Goal: Task Accomplishment & Management: Use online tool/utility

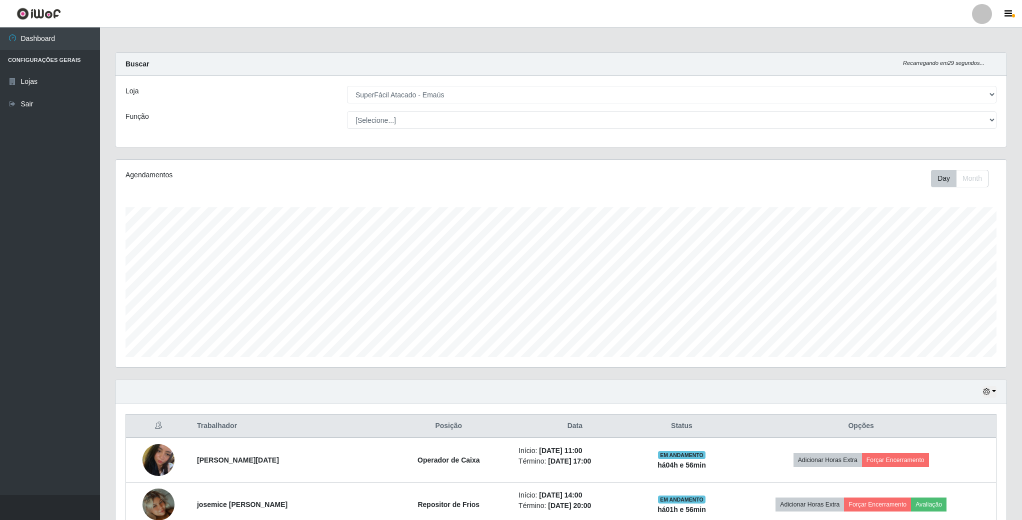
select select "407"
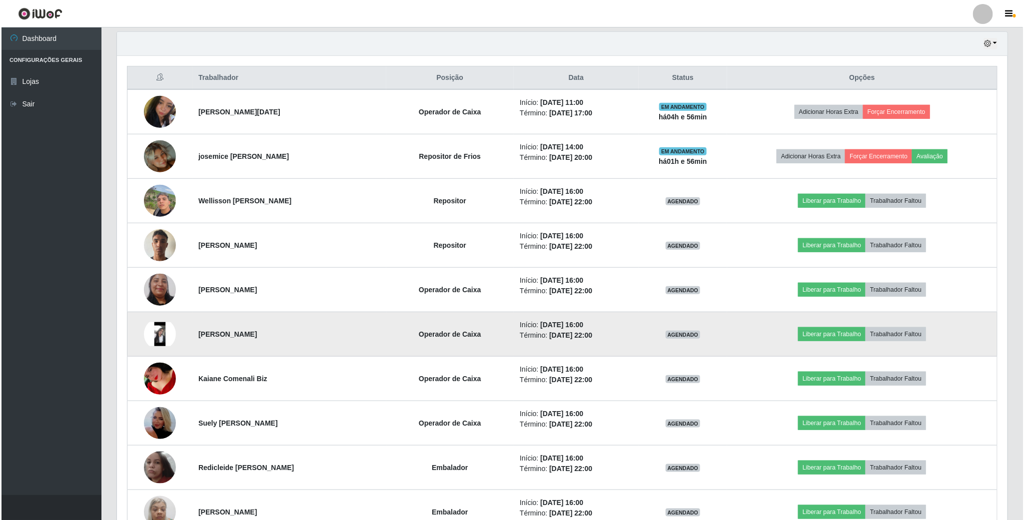
scroll to position [375, 0]
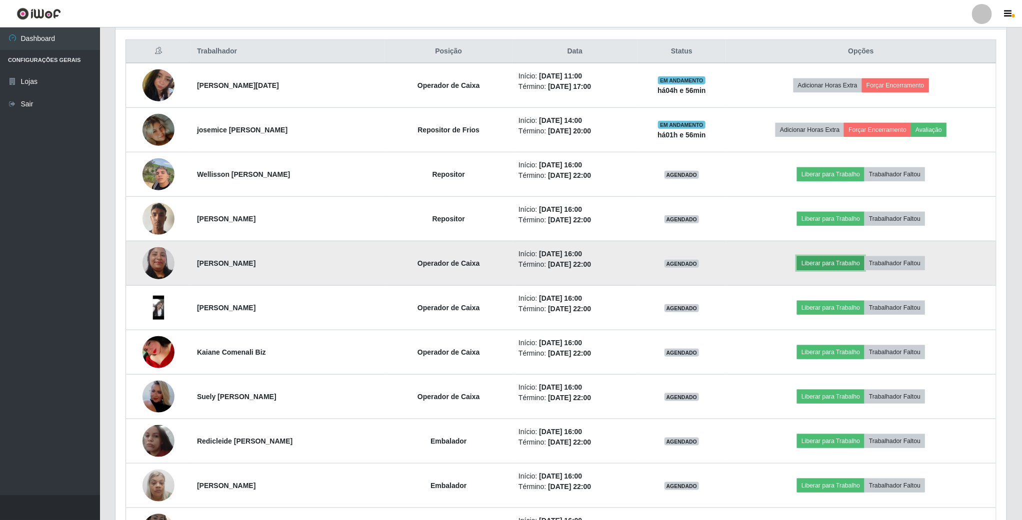
click at [830, 270] on button "Liberar para Trabalho" at bounding box center [830, 263] width 67 height 14
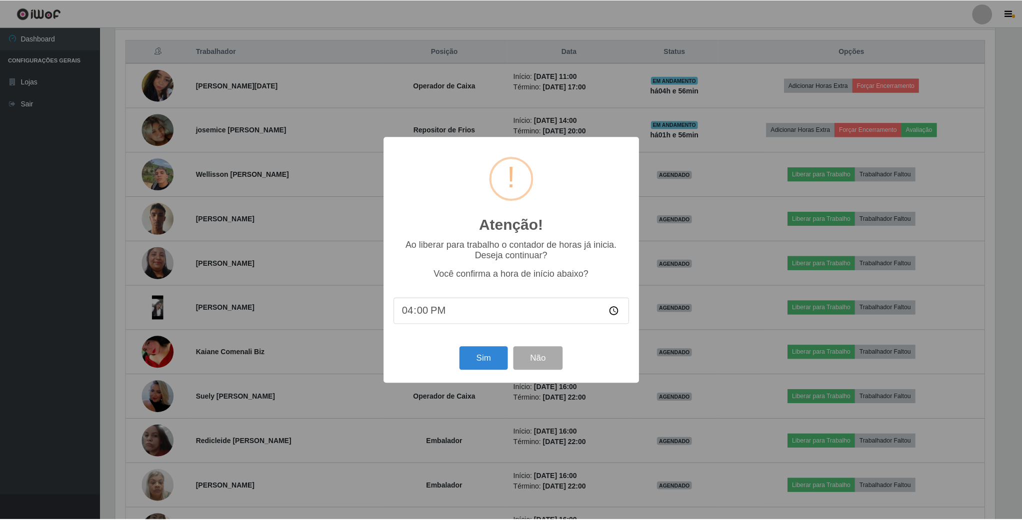
scroll to position [208, 882]
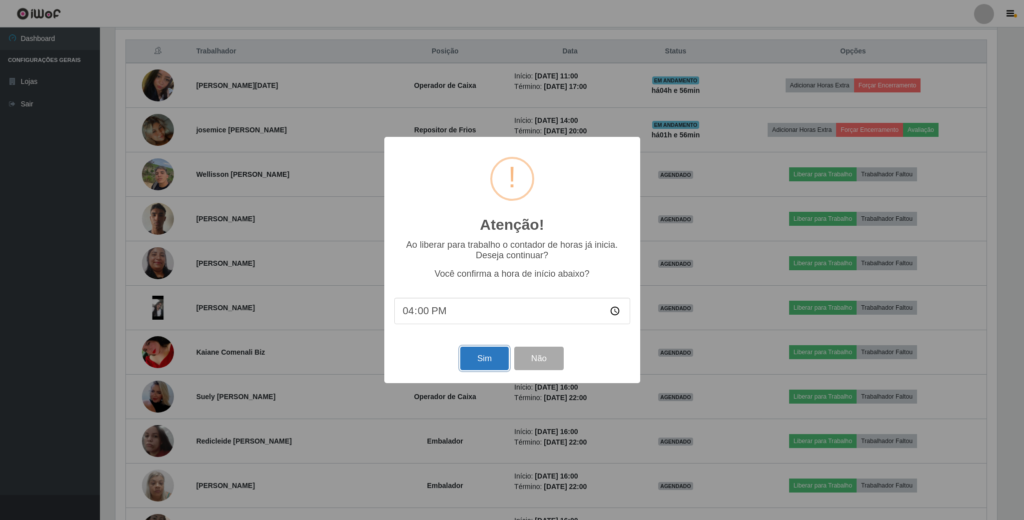
click at [471, 369] on button "Sim" at bounding box center [484, 358] width 48 height 23
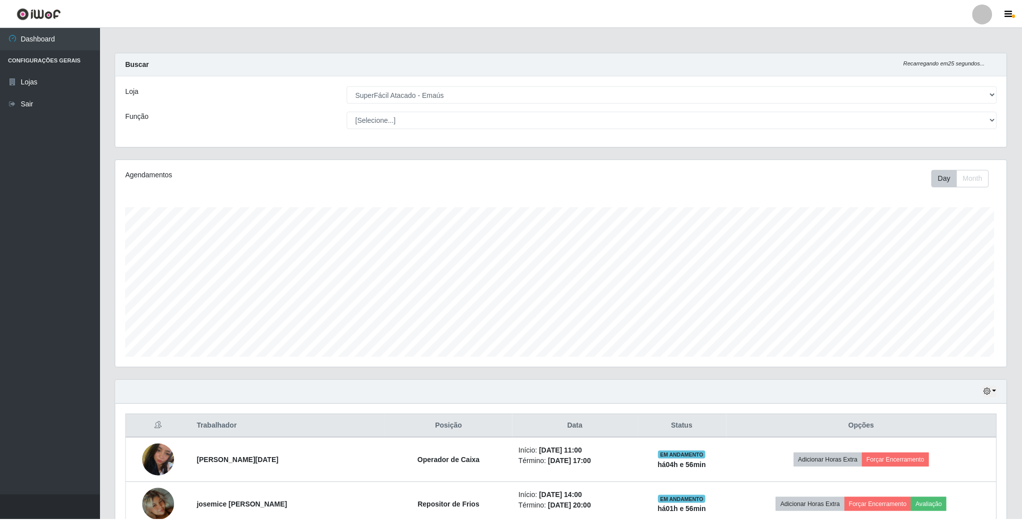
scroll to position [208, 892]
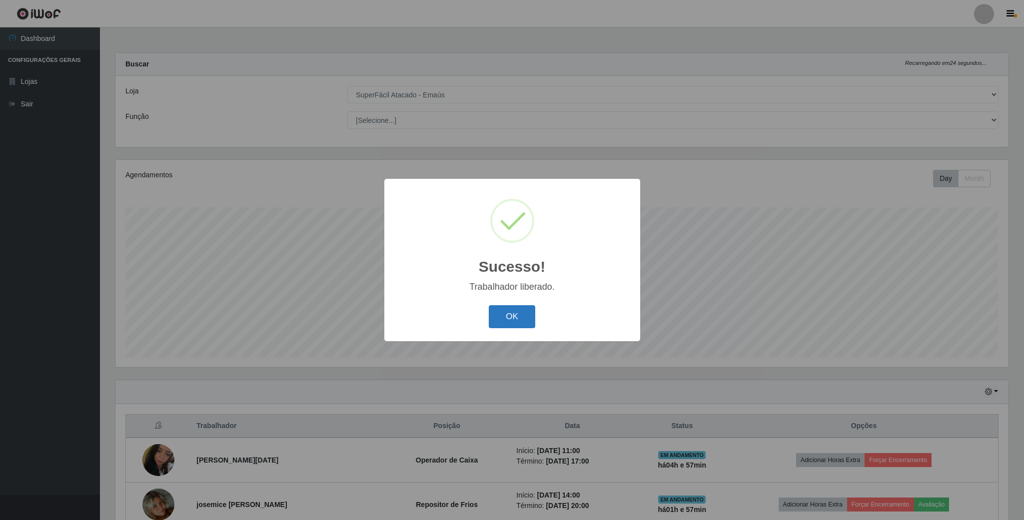
click at [528, 321] on button "OK" at bounding box center [512, 316] width 46 height 23
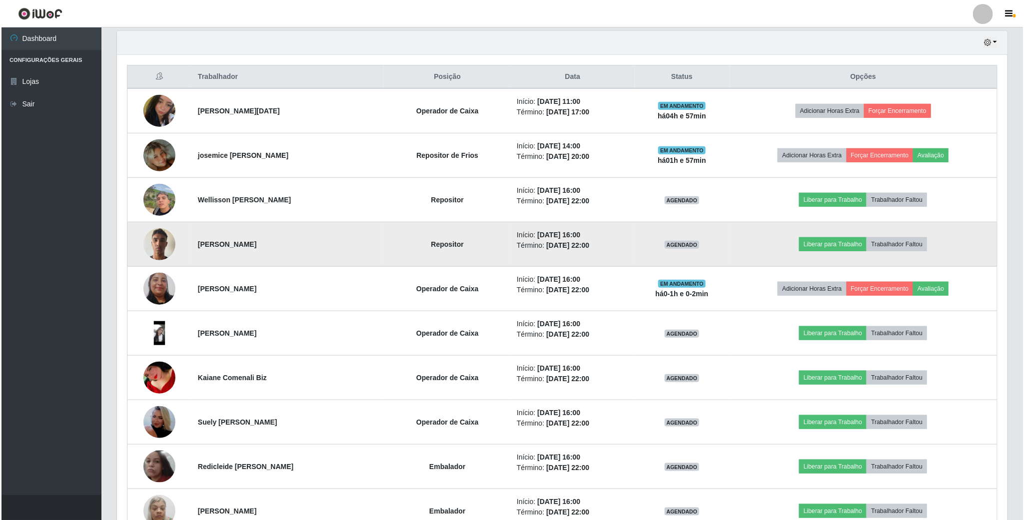
scroll to position [375, 0]
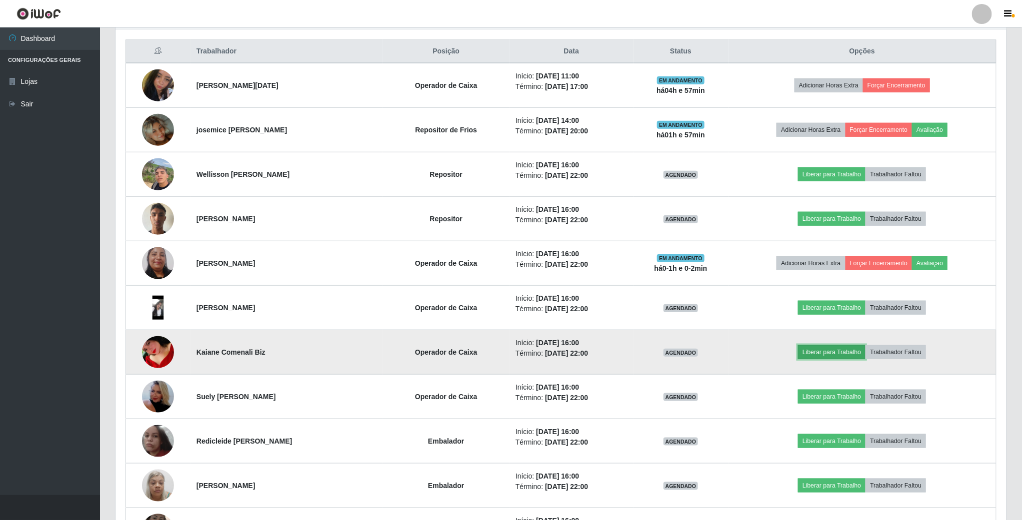
click at [833, 357] on button "Liberar para Trabalho" at bounding box center [831, 352] width 67 height 14
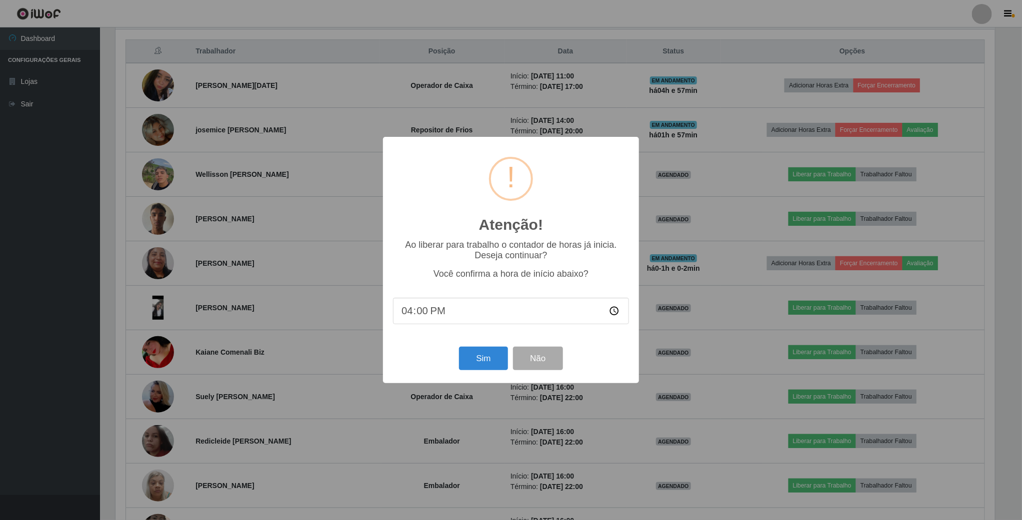
scroll to position [208, 882]
click at [474, 355] on button "Sim" at bounding box center [484, 358] width 48 height 23
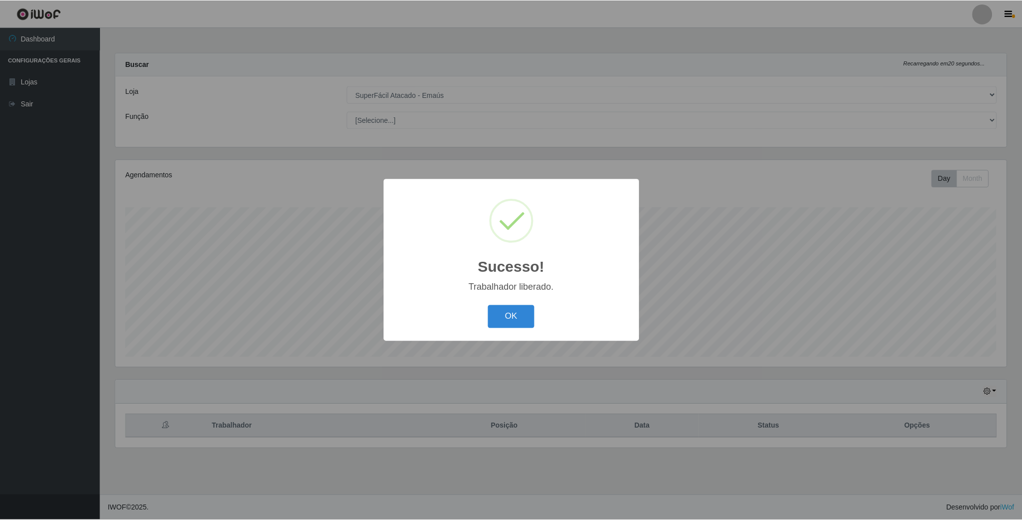
scroll to position [208, 892]
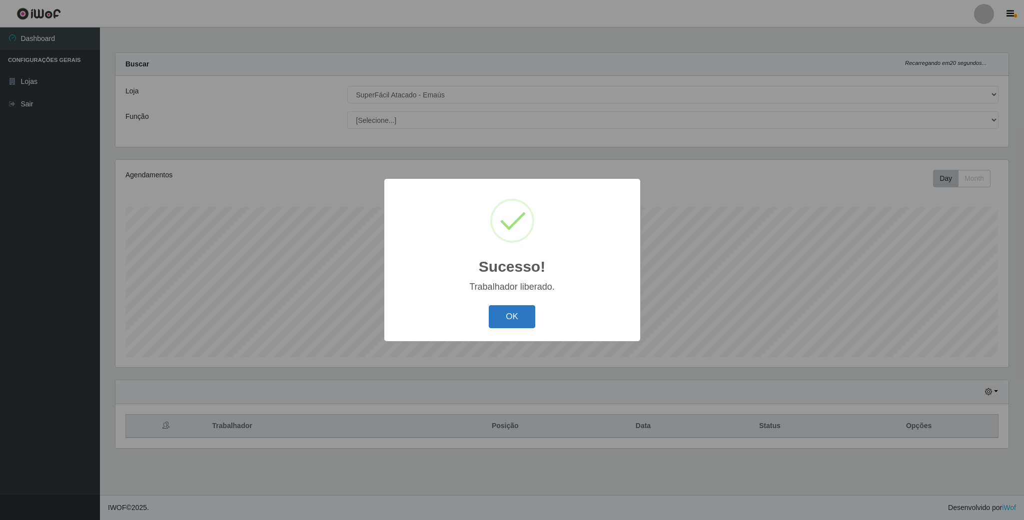
click at [505, 322] on button "OK" at bounding box center [512, 316] width 46 height 23
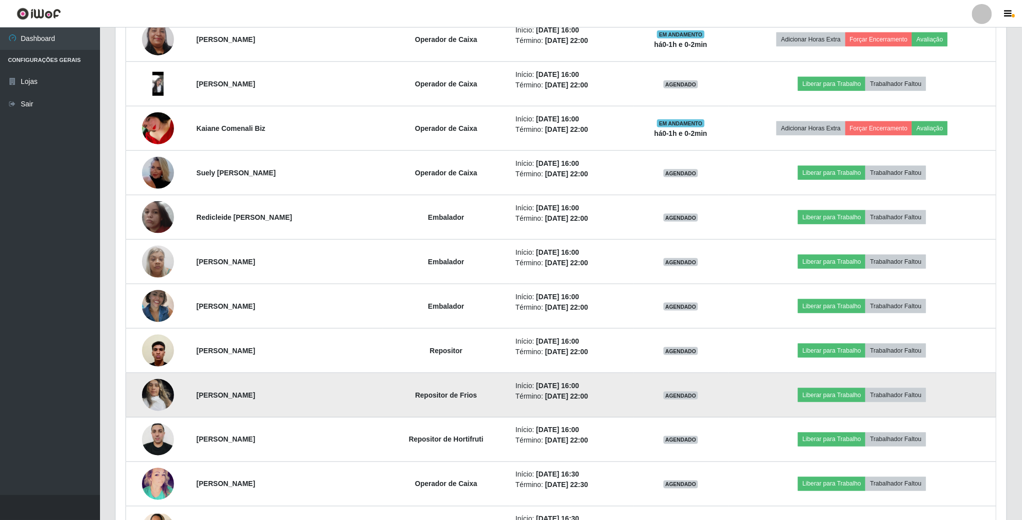
scroll to position [600, 0]
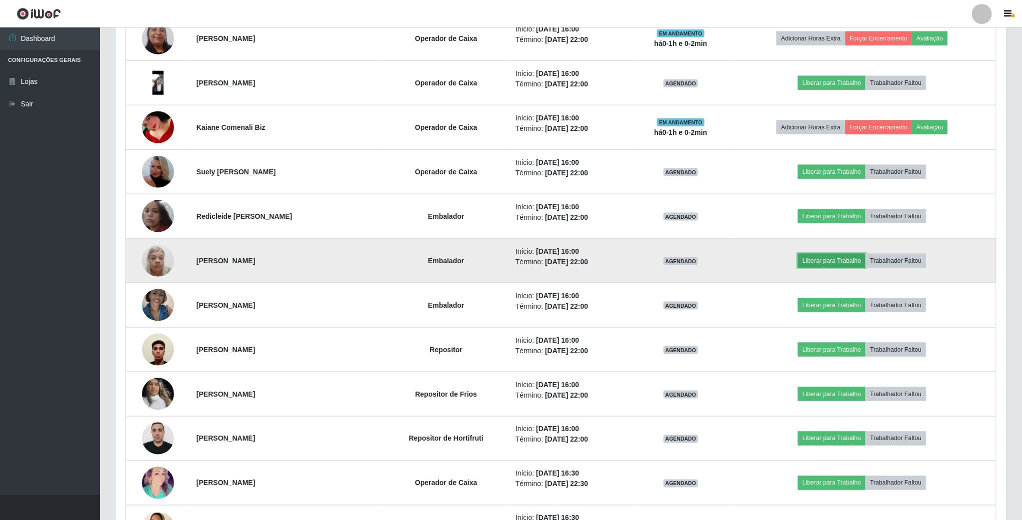
click at [857, 268] on button "Liberar para Trabalho" at bounding box center [831, 261] width 67 height 14
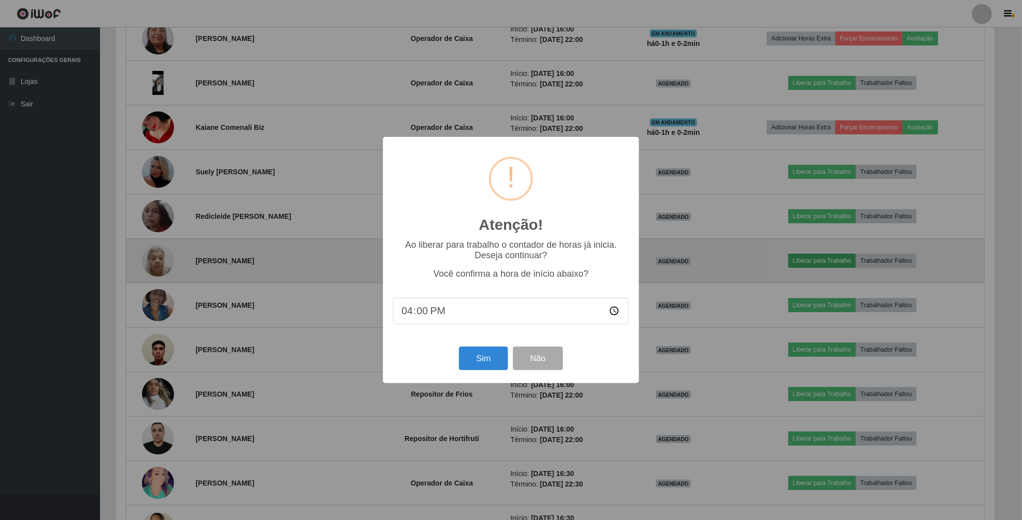
scroll to position [208, 882]
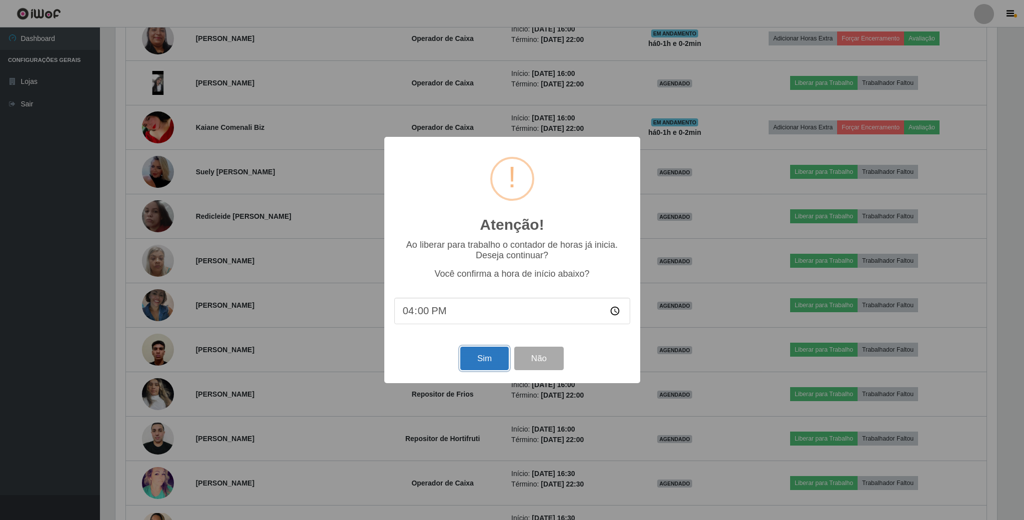
click at [476, 356] on button "Sim" at bounding box center [484, 358] width 48 height 23
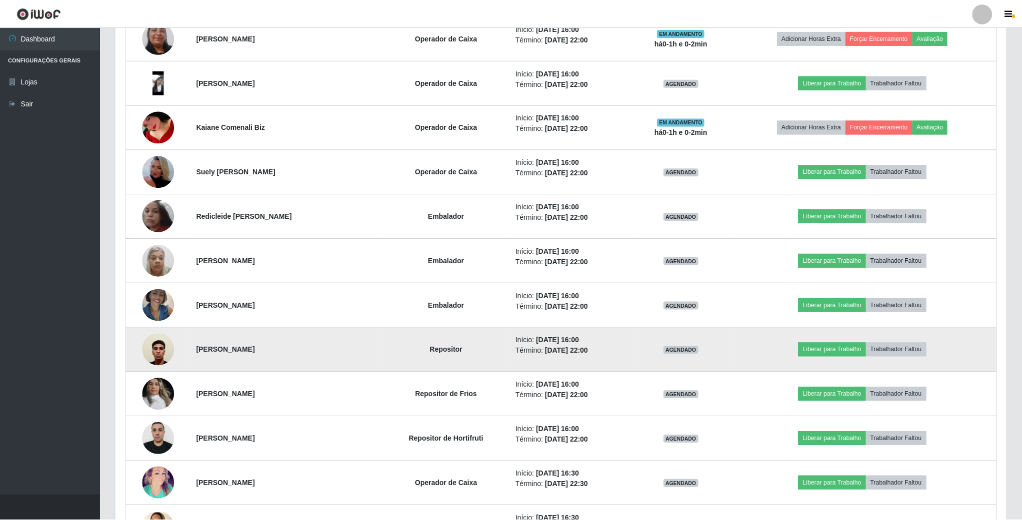
scroll to position [0, 0]
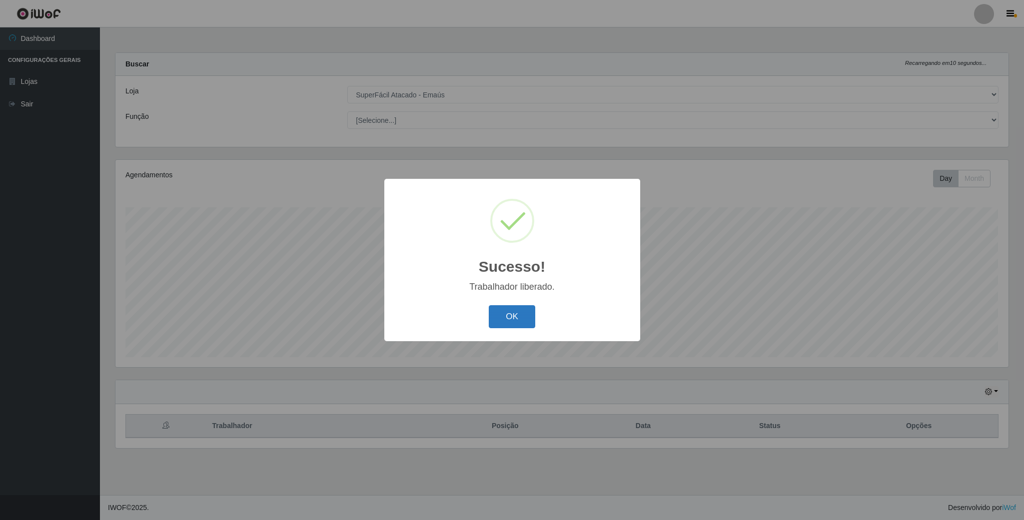
click at [514, 321] on button "OK" at bounding box center [512, 316] width 46 height 23
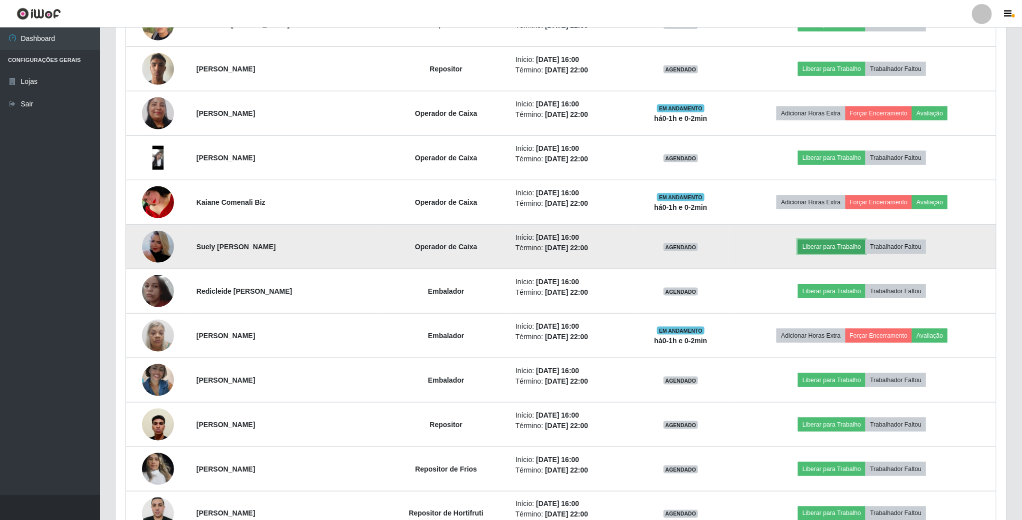
click at [859, 246] on button "Liberar para Trabalho" at bounding box center [831, 247] width 67 height 14
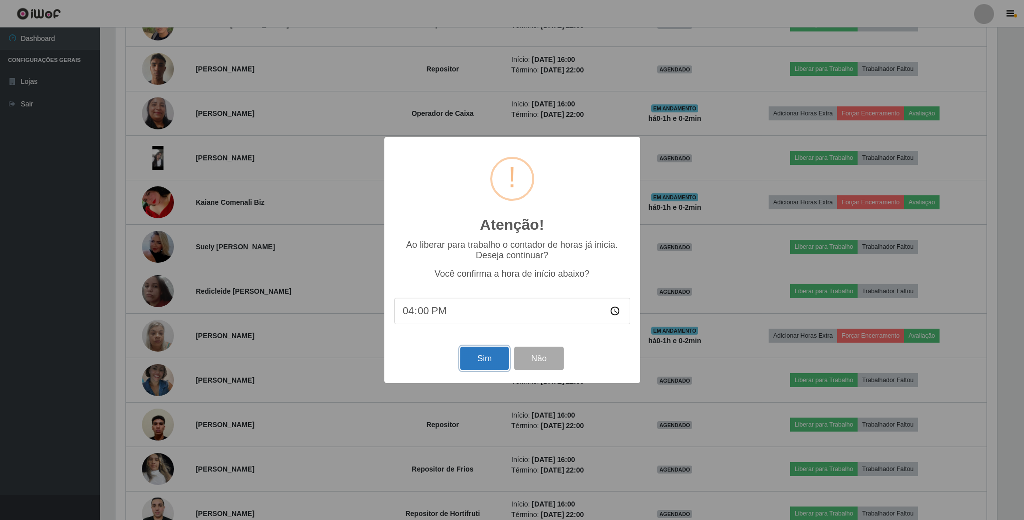
click at [471, 362] on button "Sim" at bounding box center [484, 358] width 48 height 23
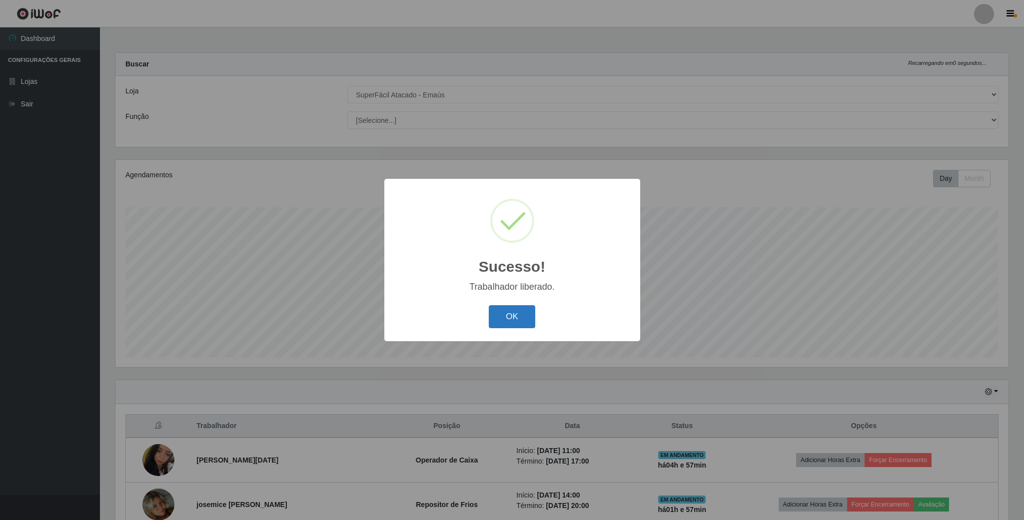
click at [515, 317] on button "OK" at bounding box center [512, 316] width 46 height 23
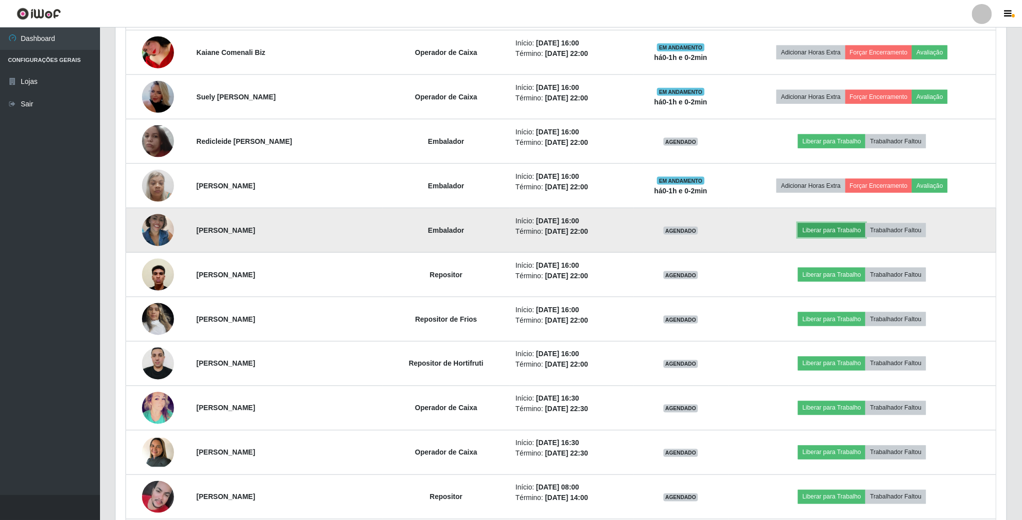
click at [842, 236] on button "Liberar para Trabalho" at bounding box center [831, 230] width 67 height 14
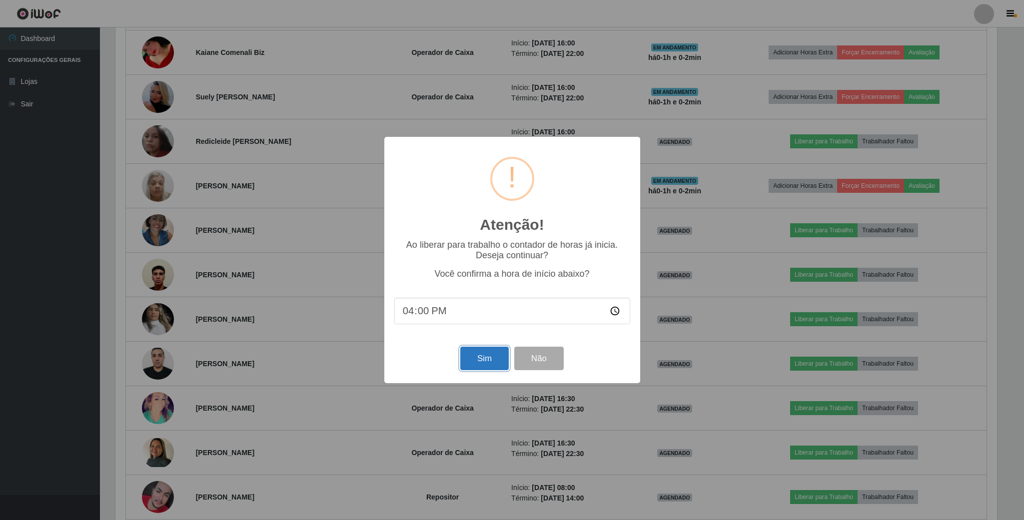
click at [479, 360] on button "Sim" at bounding box center [484, 358] width 48 height 23
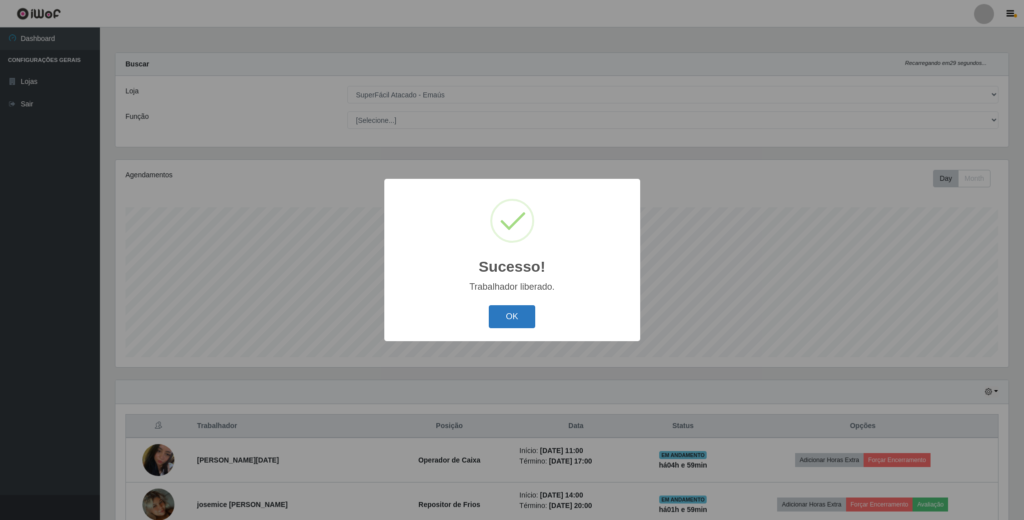
click at [516, 306] on button "OK" at bounding box center [512, 316] width 46 height 23
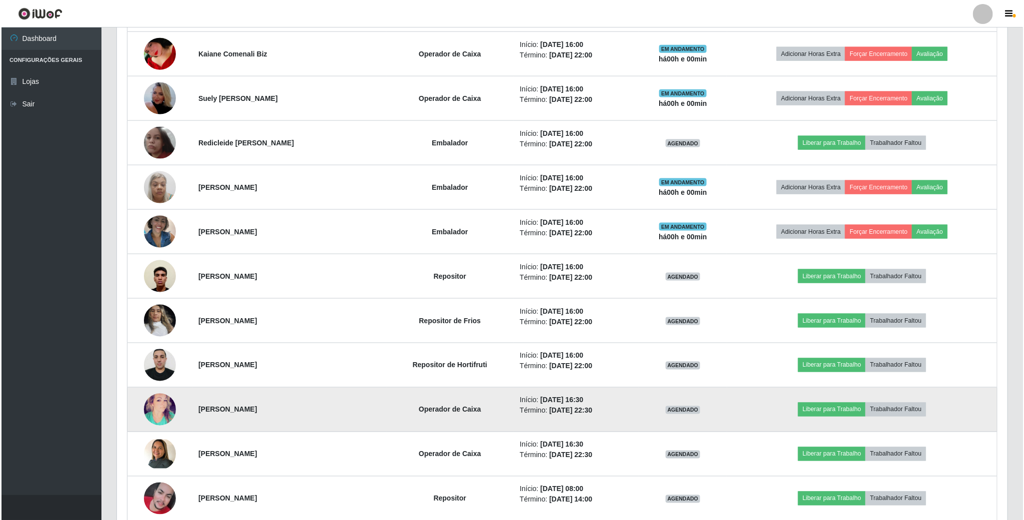
scroll to position [675, 0]
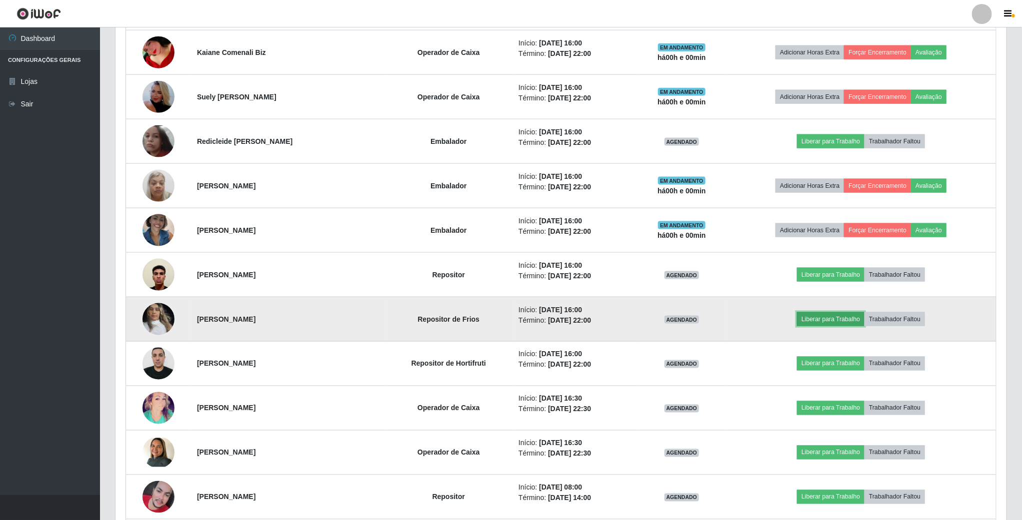
click at [829, 321] on button "Liberar para Trabalho" at bounding box center [830, 319] width 67 height 14
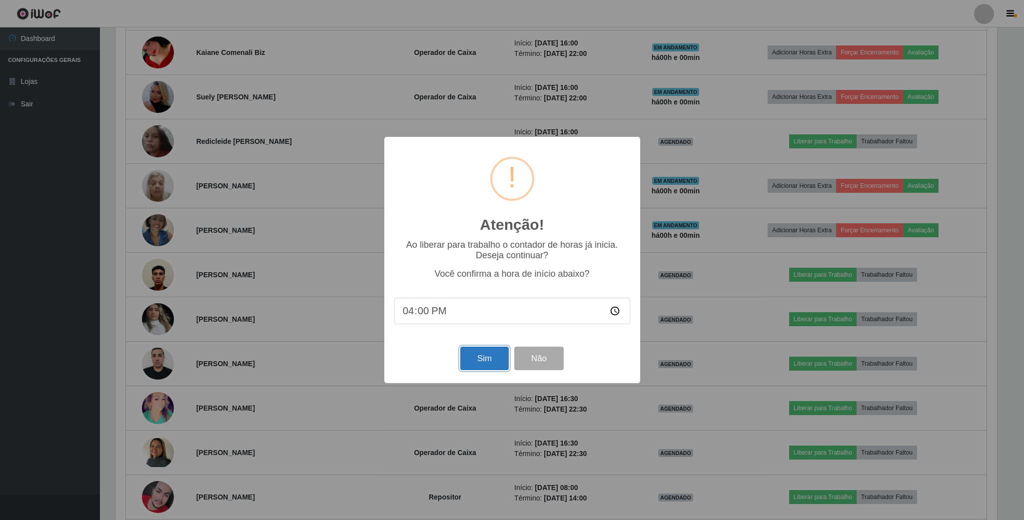
click at [483, 362] on button "Sim" at bounding box center [484, 358] width 48 height 23
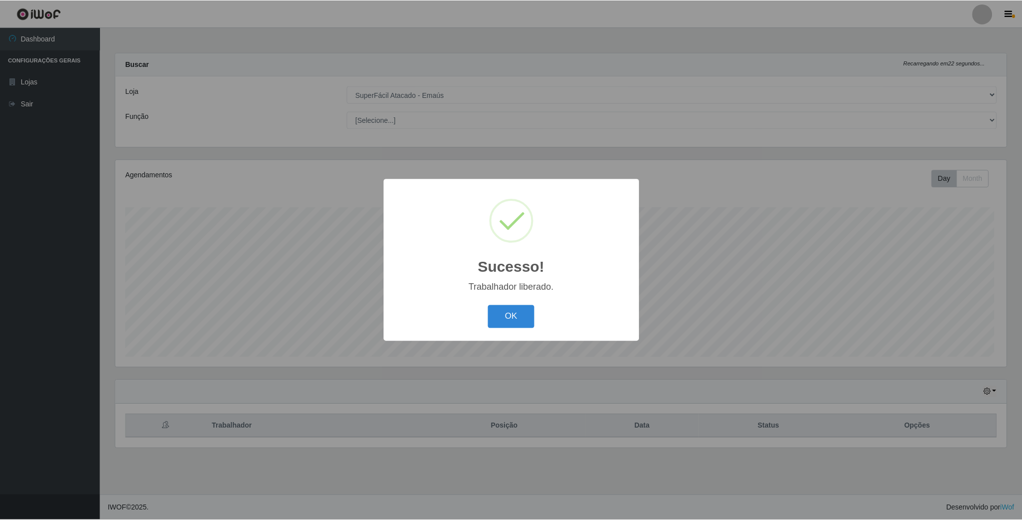
scroll to position [208, 892]
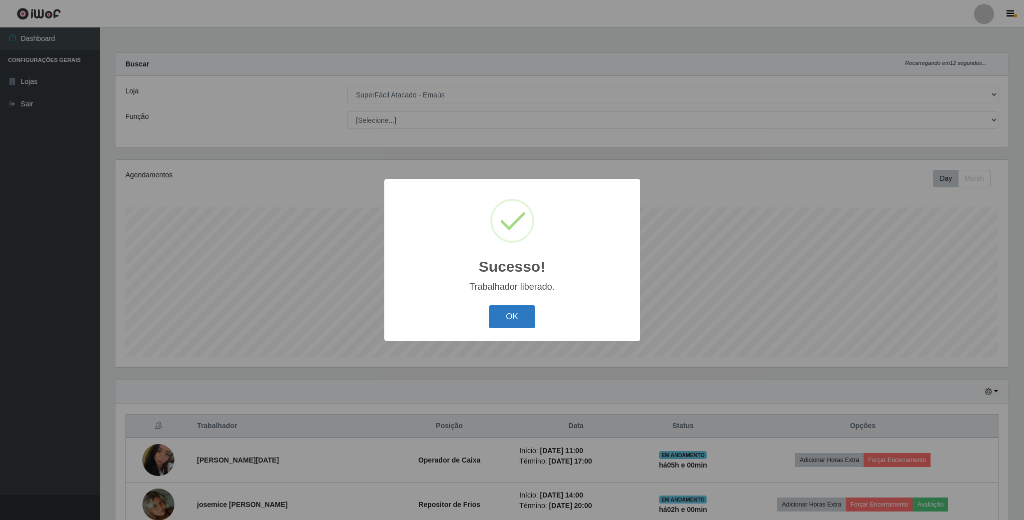
click at [505, 312] on button "OK" at bounding box center [512, 316] width 46 height 23
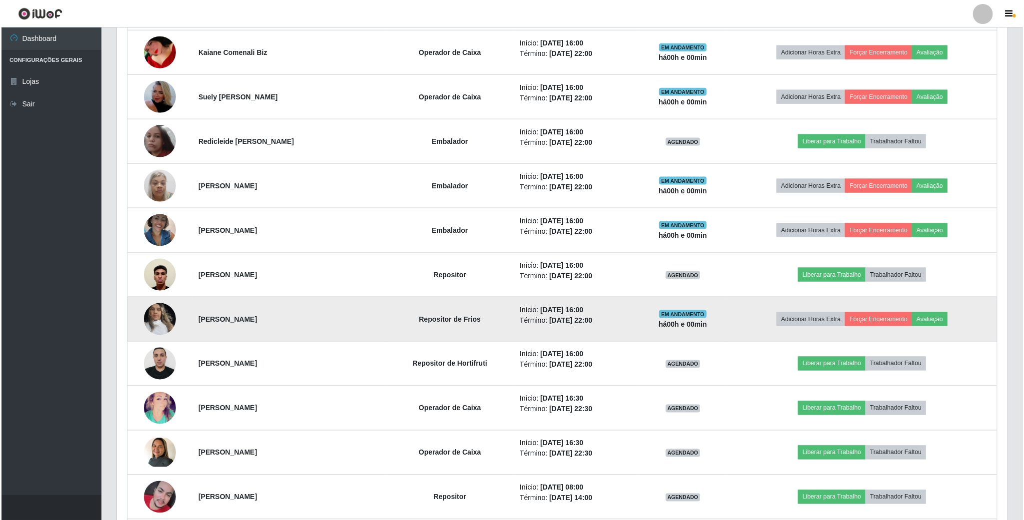
scroll to position [825, 0]
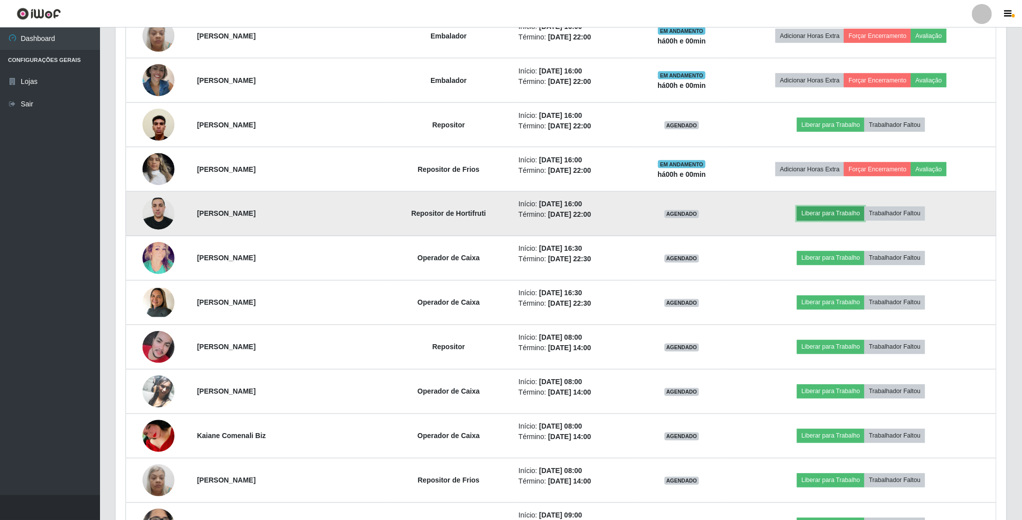
click at [816, 217] on button "Liberar para Trabalho" at bounding box center [830, 214] width 67 height 14
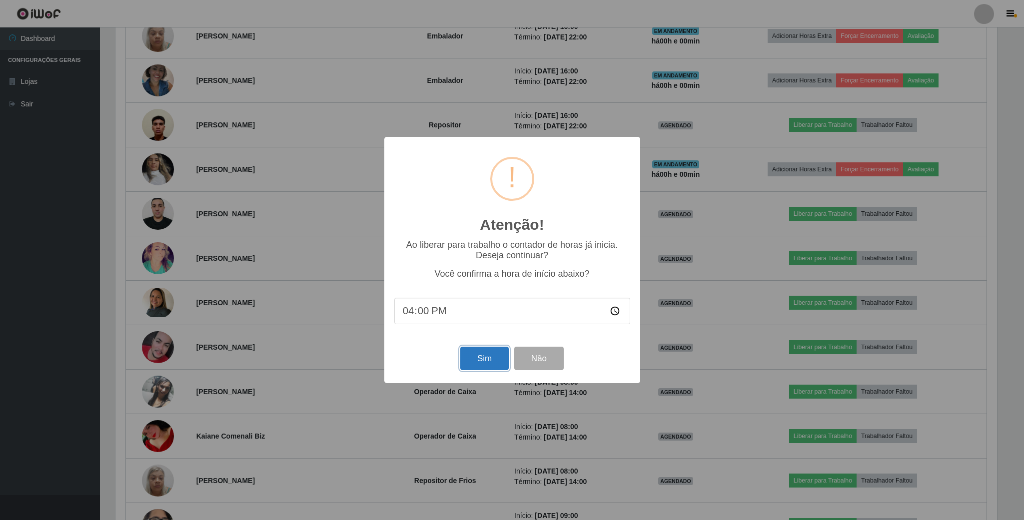
click at [488, 357] on button "Sim" at bounding box center [484, 358] width 48 height 23
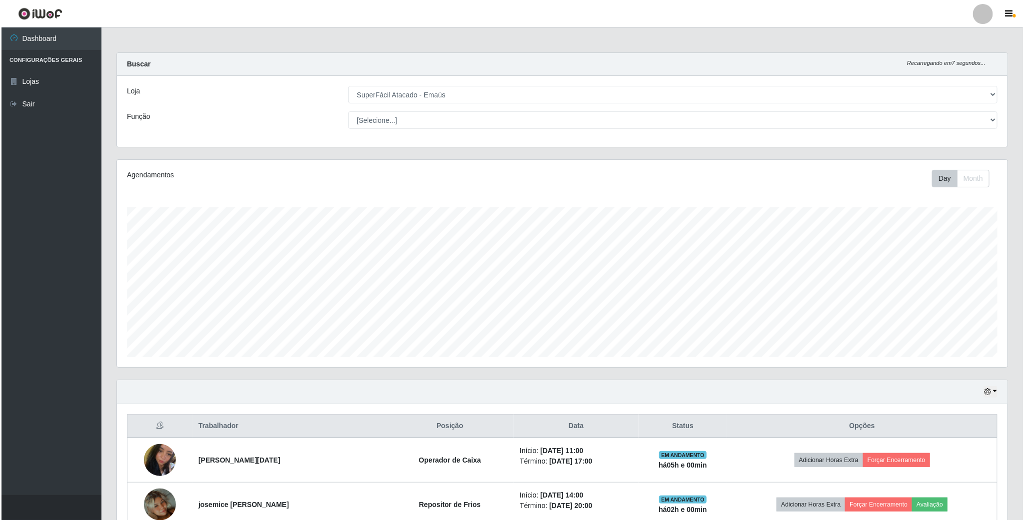
scroll to position [208, 892]
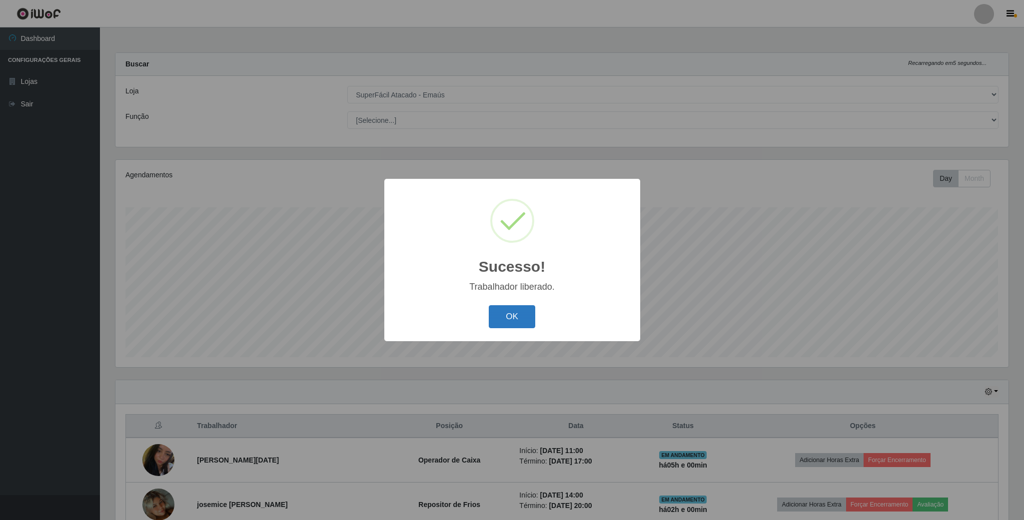
click at [503, 318] on button "OK" at bounding box center [512, 316] width 46 height 23
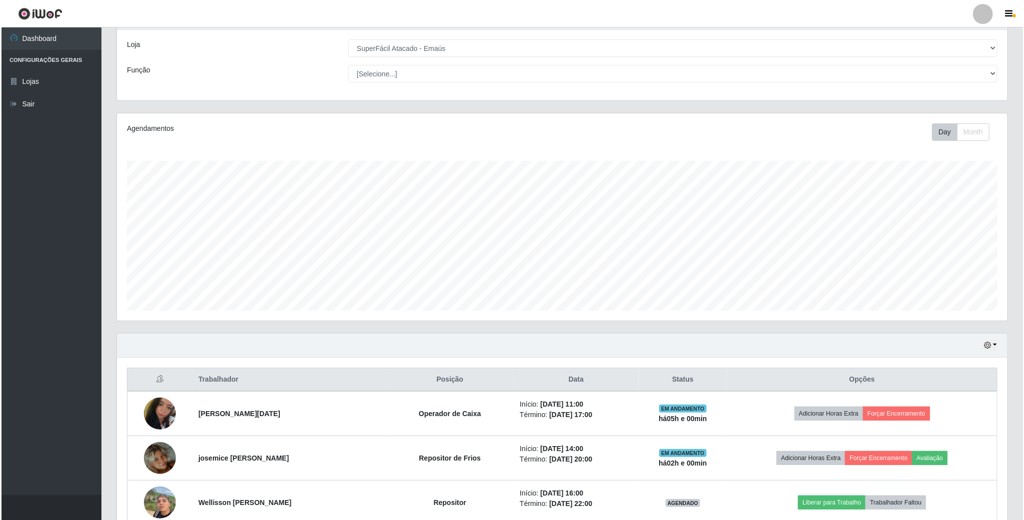
scroll to position [0, 0]
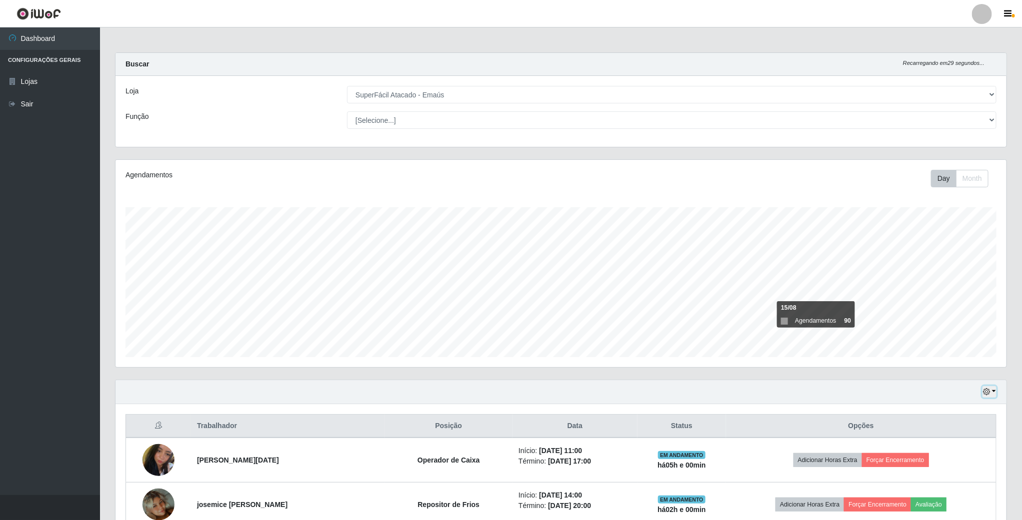
click at [984, 395] on icon "button" at bounding box center [986, 391] width 7 height 7
click at [963, 411] on button "Hoje" at bounding box center [955, 410] width 79 height 21
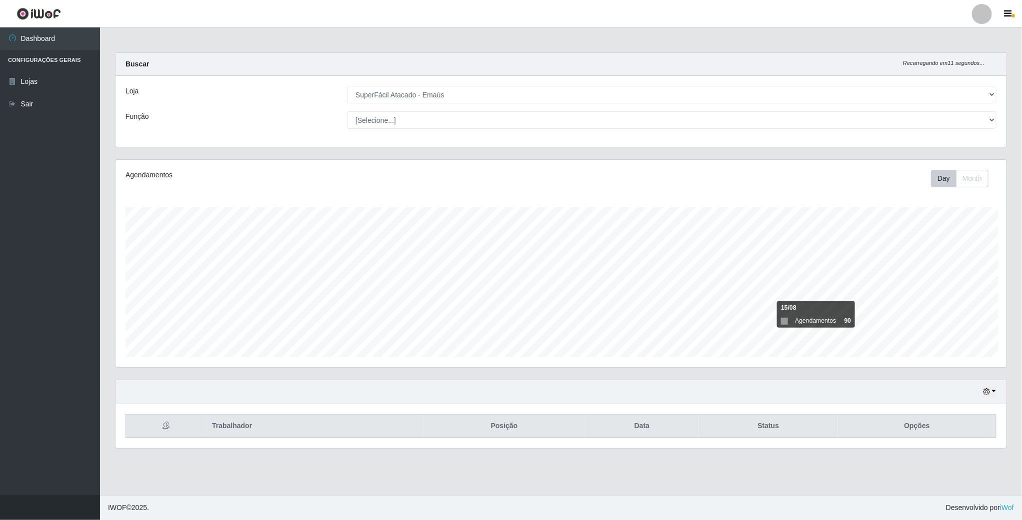
scroll to position [208, 890]
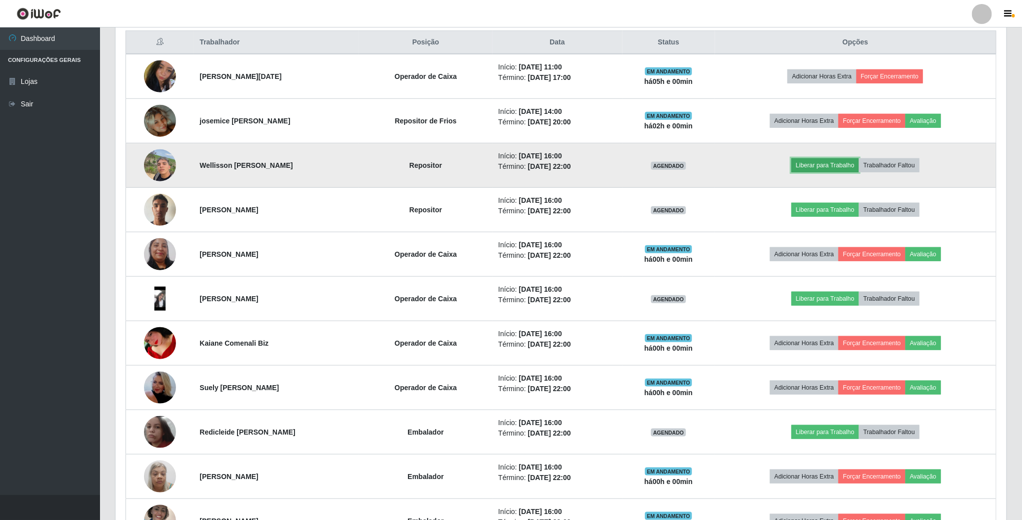
click at [850, 171] on button "Liberar para Trabalho" at bounding box center [824, 165] width 67 height 14
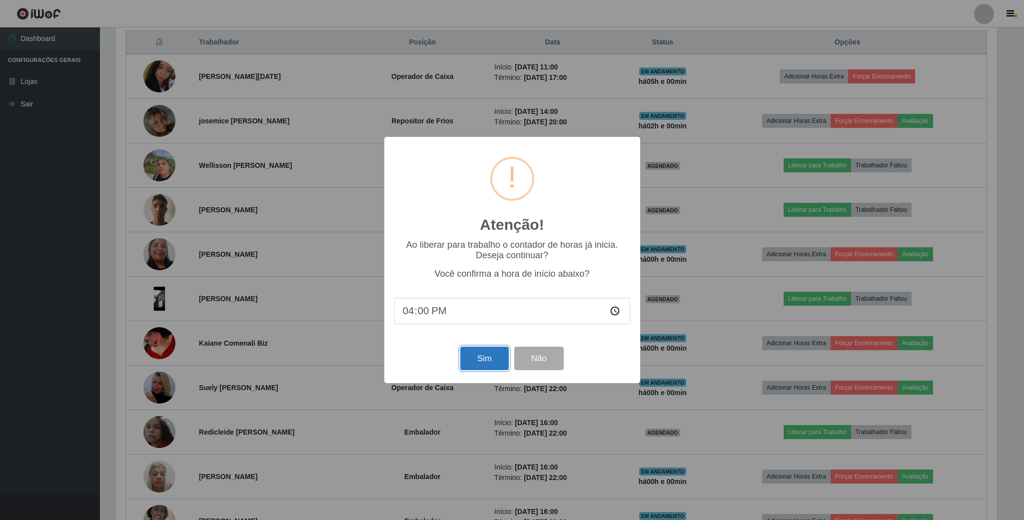
click at [483, 366] on button "Sim" at bounding box center [484, 358] width 48 height 23
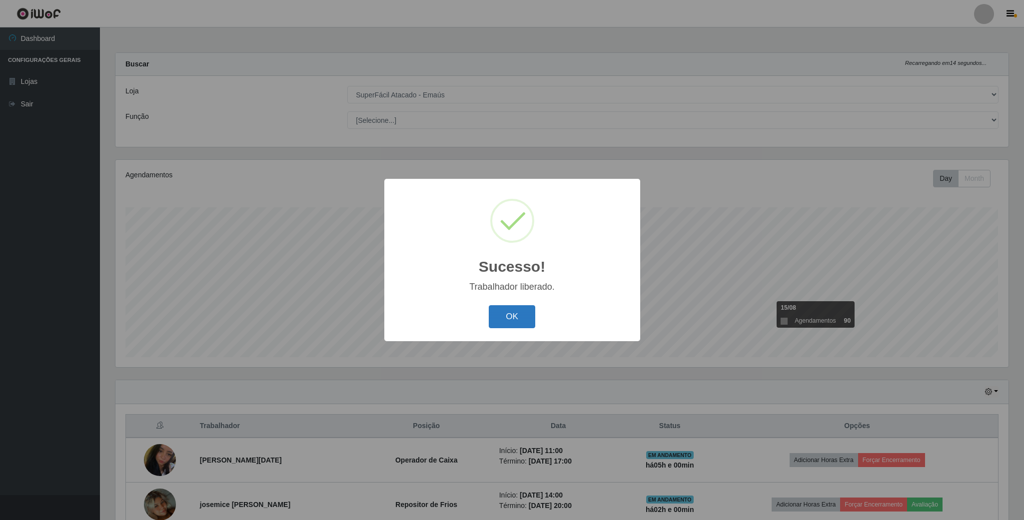
click at [519, 310] on button "OK" at bounding box center [512, 316] width 46 height 23
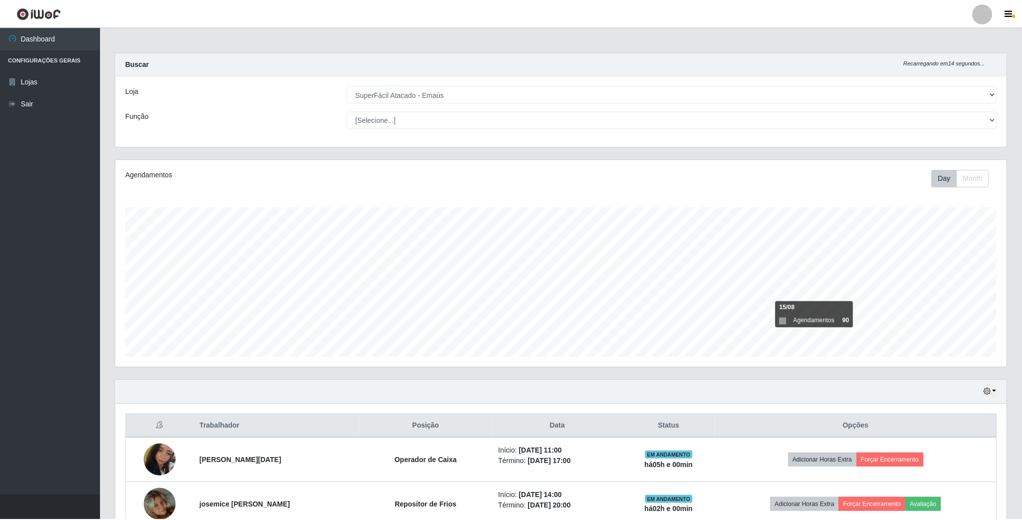
scroll to position [0, 0]
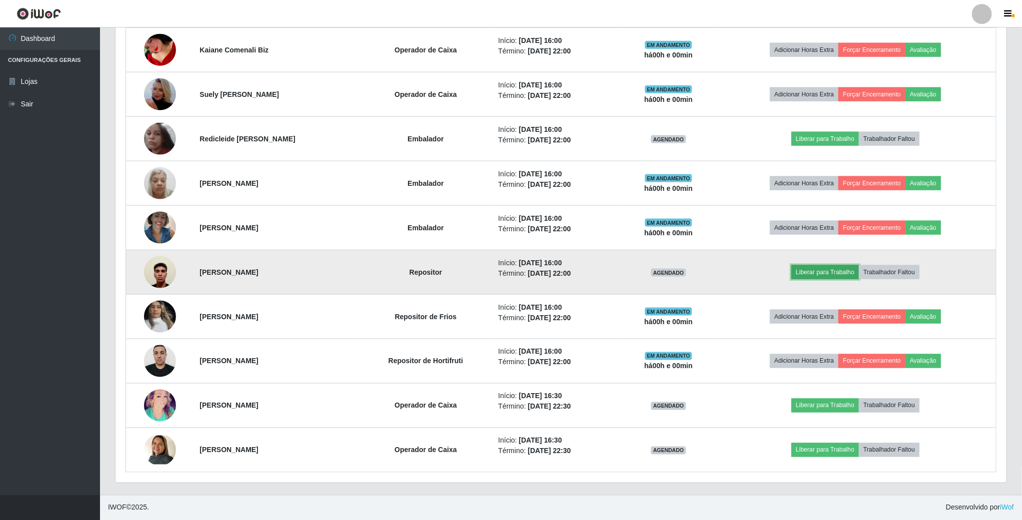
click at [829, 270] on button "Liberar para Trabalho" at bounding box center [824, 272] width 67 height 14
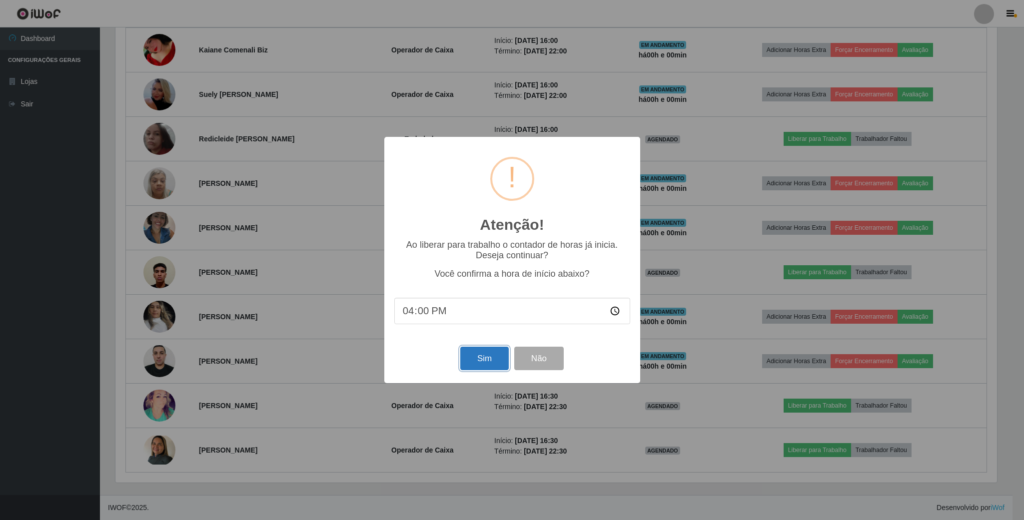
click at [486, 365] on button "Sim" at bounding box center [484, 358] width 48 height 23
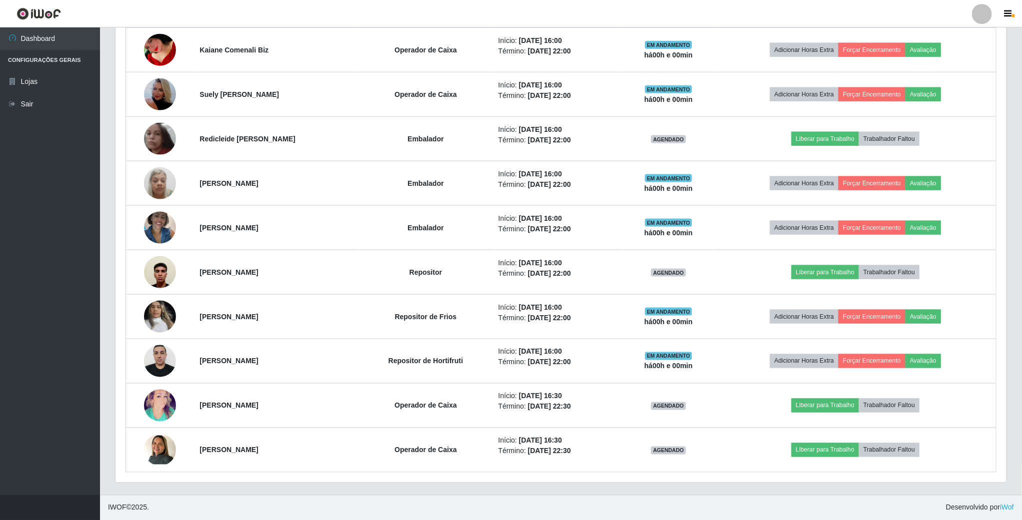
scroll to position [208, 892]
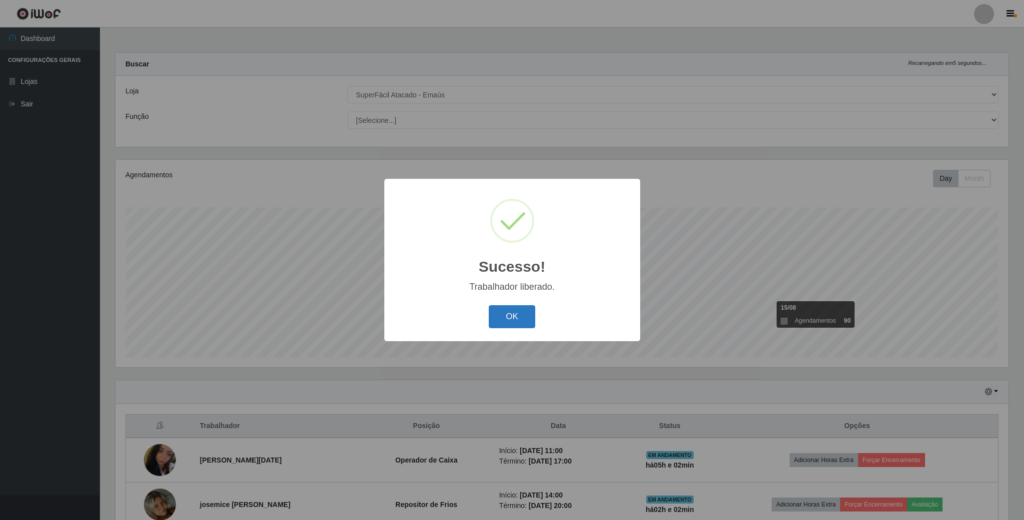
click at [507, 325] on button "OK" at bounding box center [512, 316] width 46 height 23
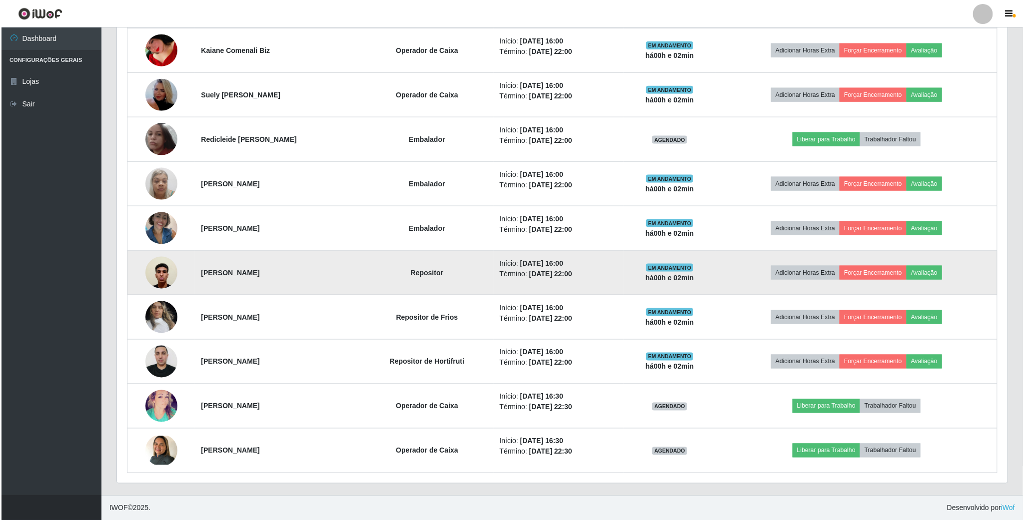
scroll to position [684, 0]
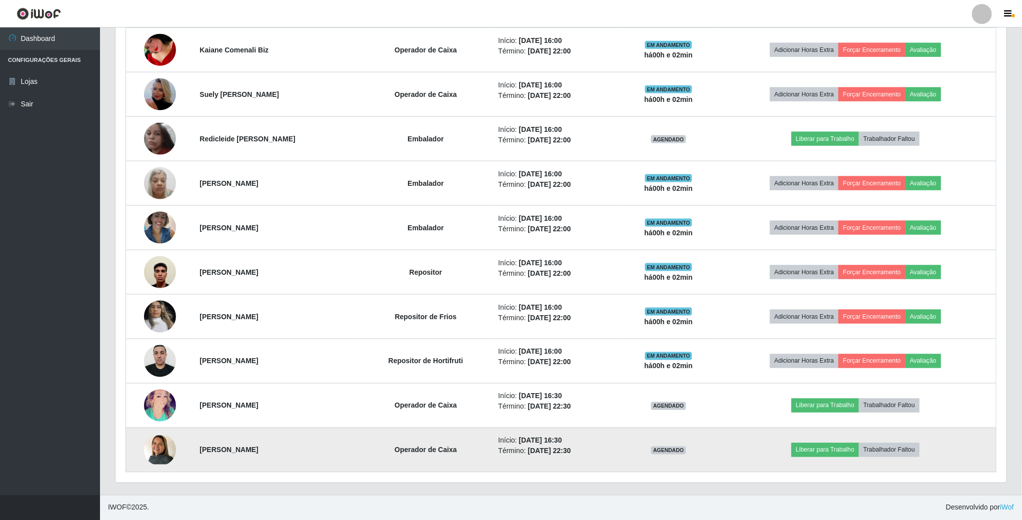
click at [149, 457] on img at bounding box center [160, 450] width 32 height 29
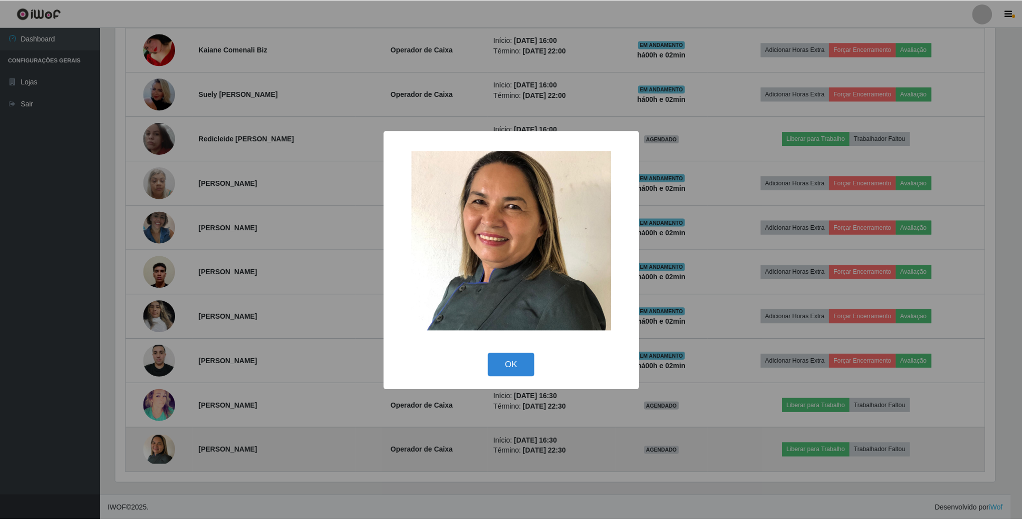
scroll to position [208, 882]
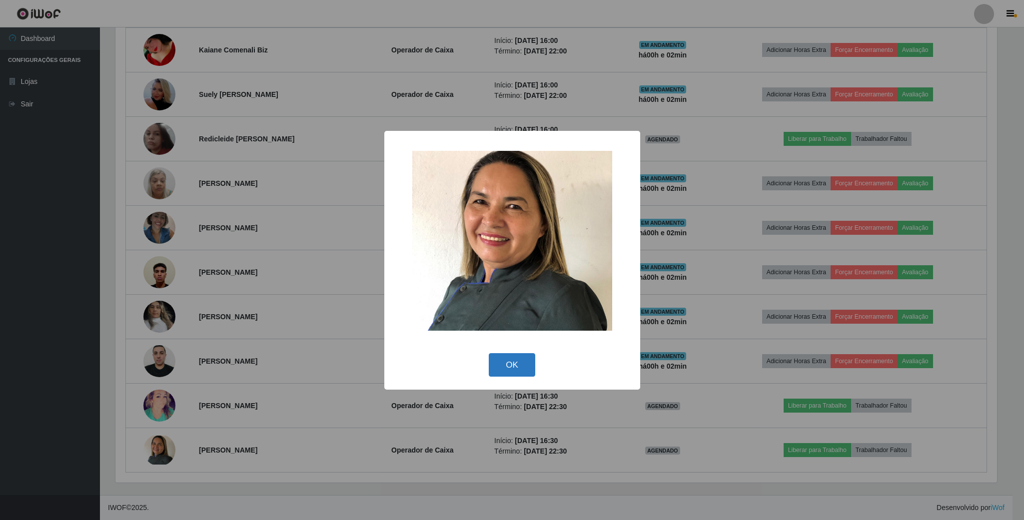
click at [522, 359] on button "OK" at bounding box center [512, 364] width 46 height 23
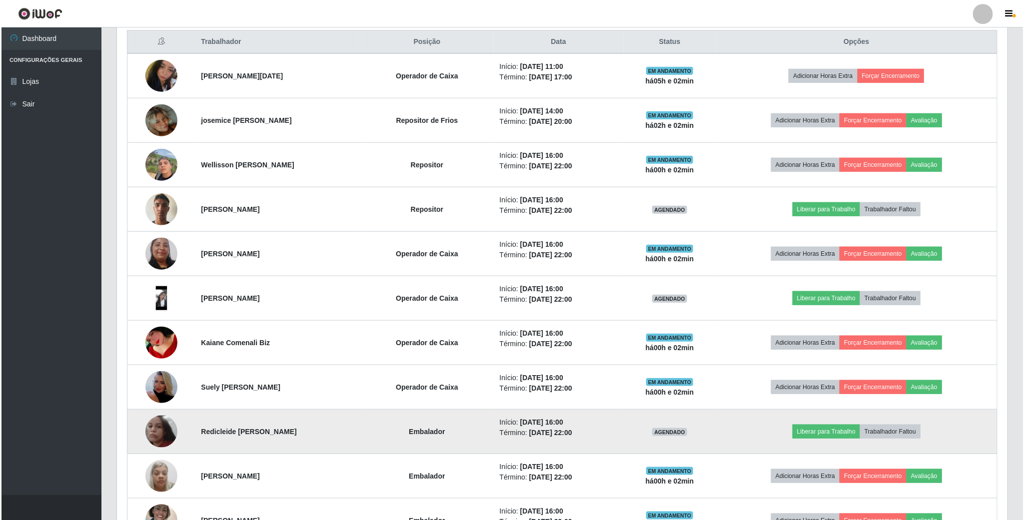
scroll to position [384, 0]
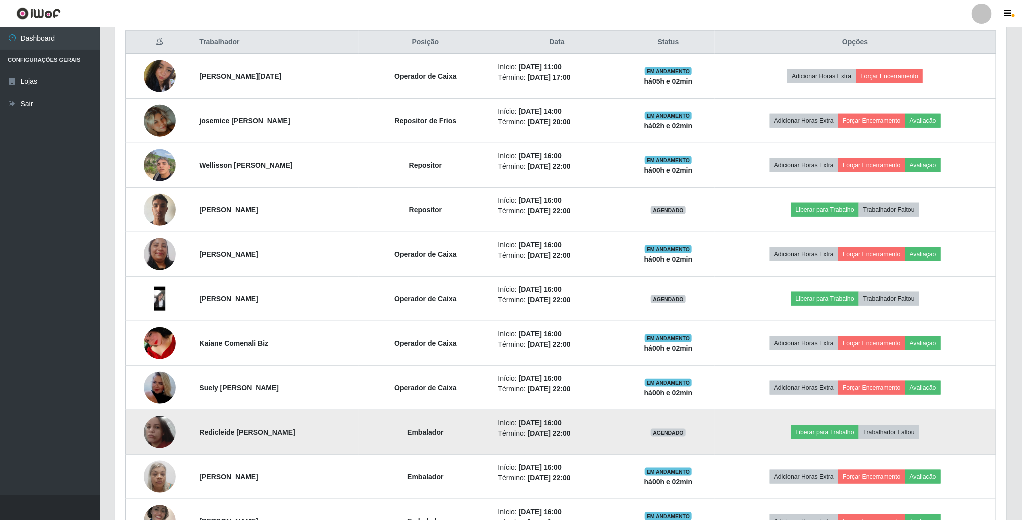
click at [168, 444] on img at bounding box center [160, 432] width 32 height 32
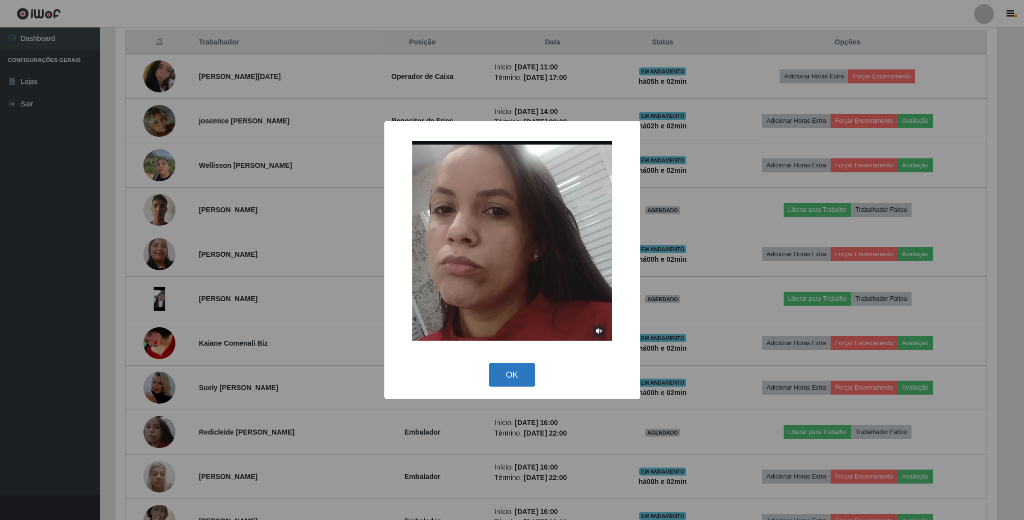
click at [520, 371] on button "OK" at bounding box center [512, 374] width 46 height 23
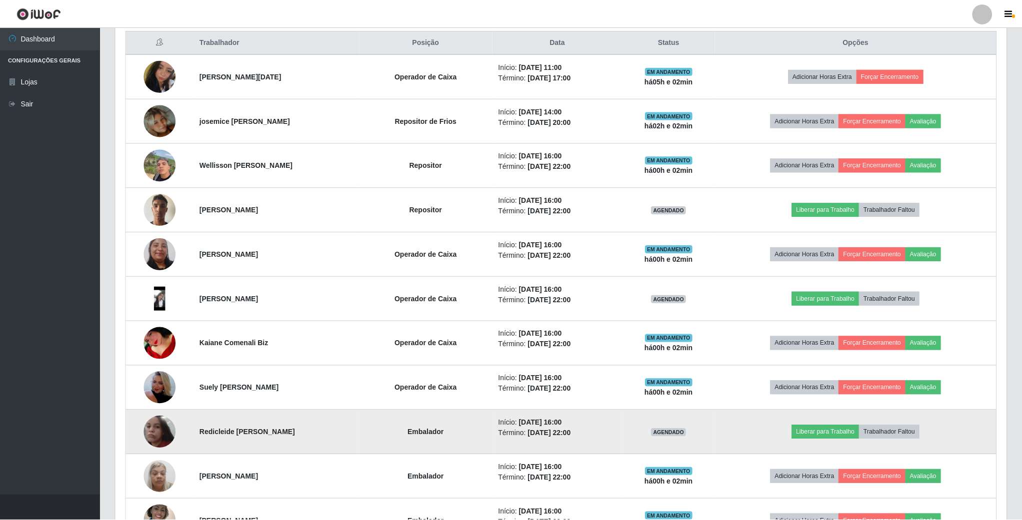
scroll to position [208, 890]
click at [839, 433] on button "Liberar para Trabalho" at bounding box center [824, 432] width 67 height 14
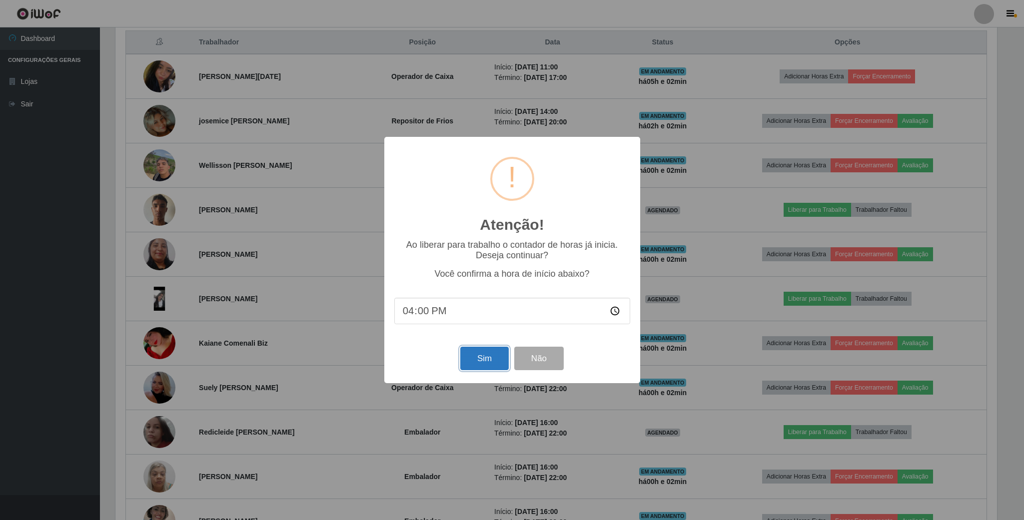
click at [488, 365] on button "Sim" at bounding box center [484, 358] width 48 height 23
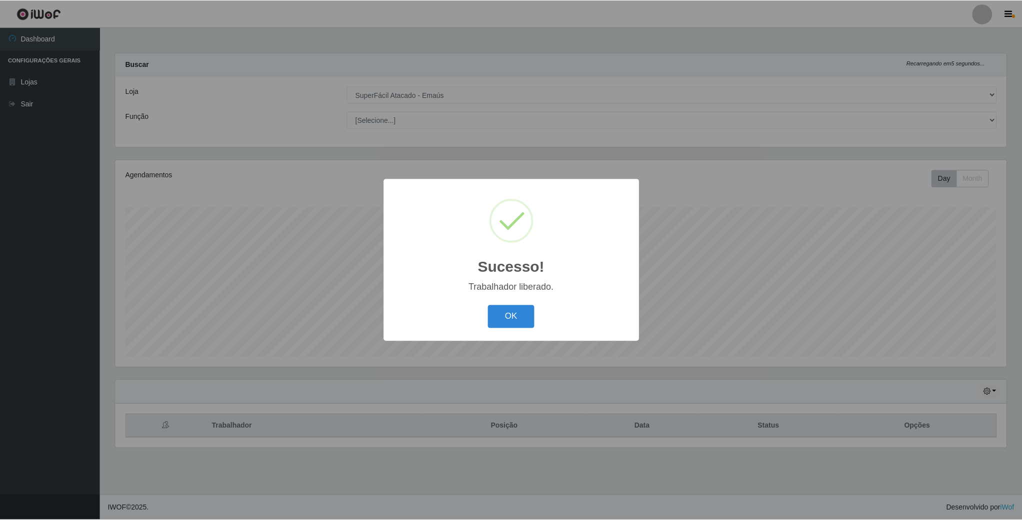
scroll to position [208, 892]
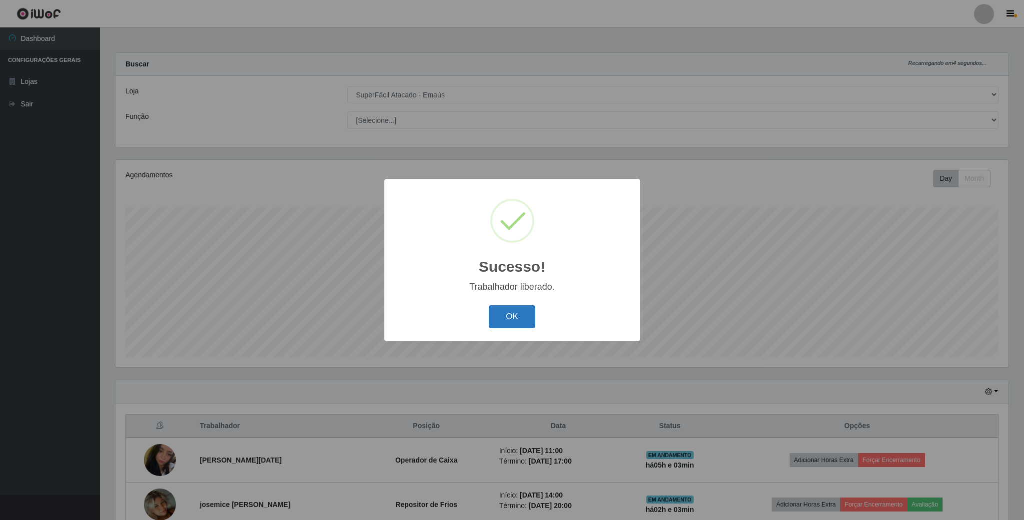
click at [528, 317] on button "OK" at bounding box center [512, 316] width 46 height 23
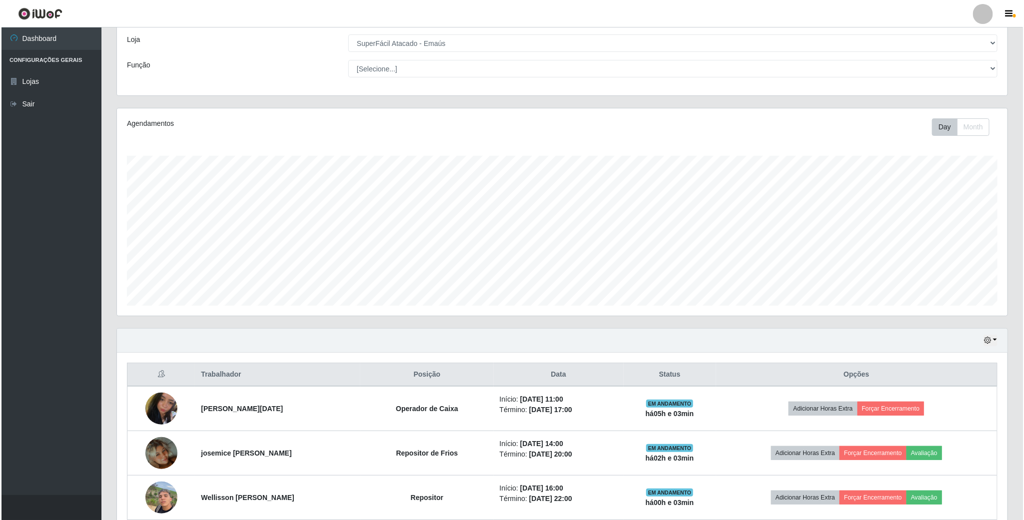
scroll to position [300, 0]
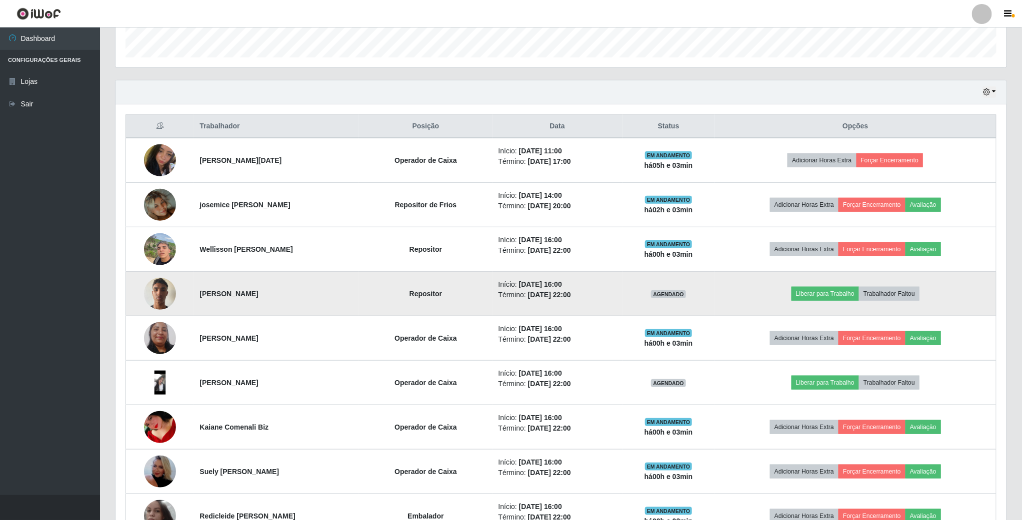
click at [161, 300] on img at bounding box center [160, 293] width 32 height 42
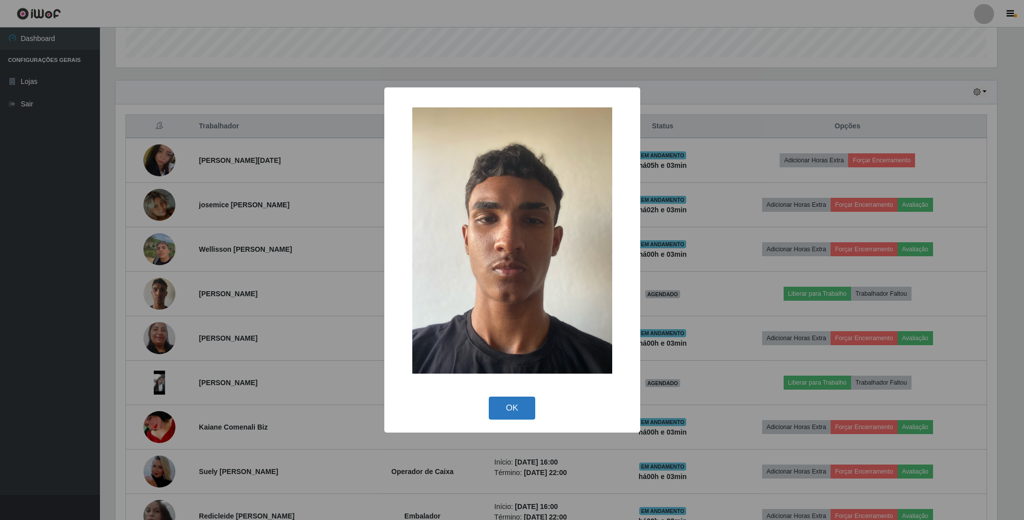
click at [521, 402] on button "OK" at bounding box center [512, 408] width 46 height 23
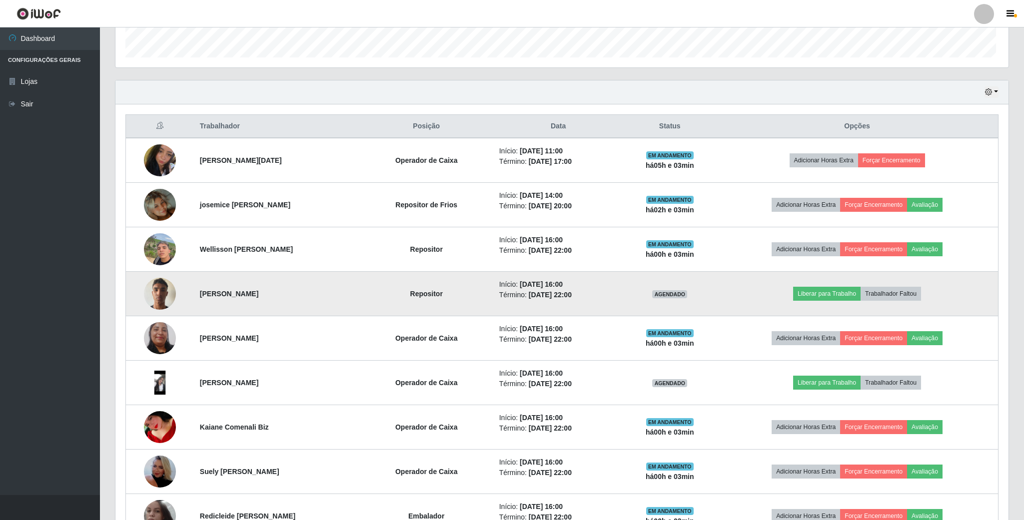
scroll to position [208, 890]
click at [844, 300] on button "Liberar para Trabalho" at bounding box center [824, 294] width 67 height 14
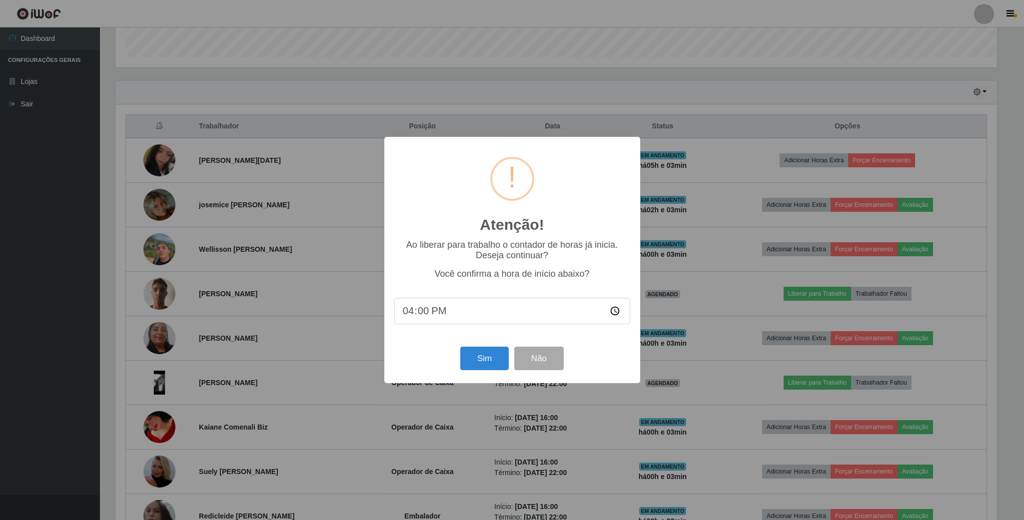
scroll to position [499673, 499000]
click at [501, 362] on button "Sim" at bounding box center [484, 358] width 48 height 23
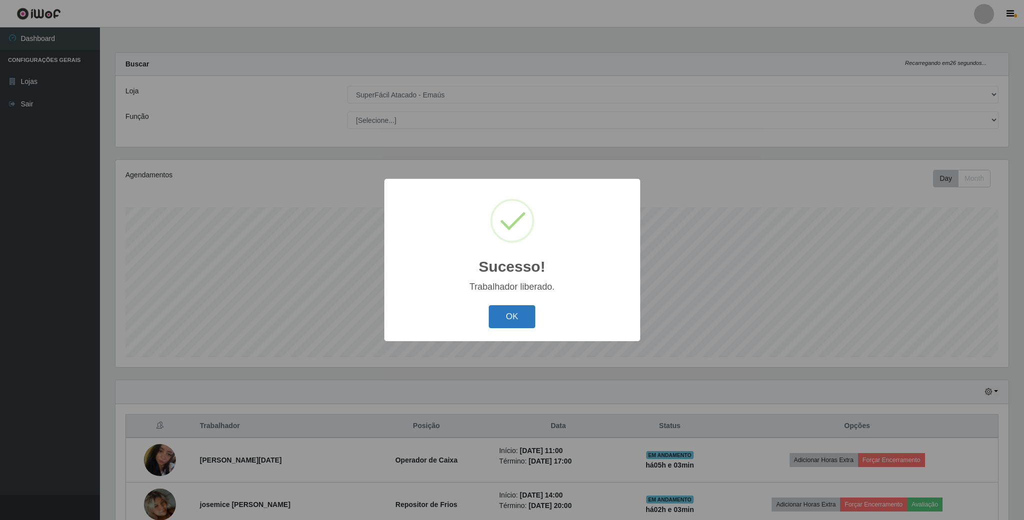
click at [515, 321] on button "OK" at bounding box center [512, 316] width 46 height 23
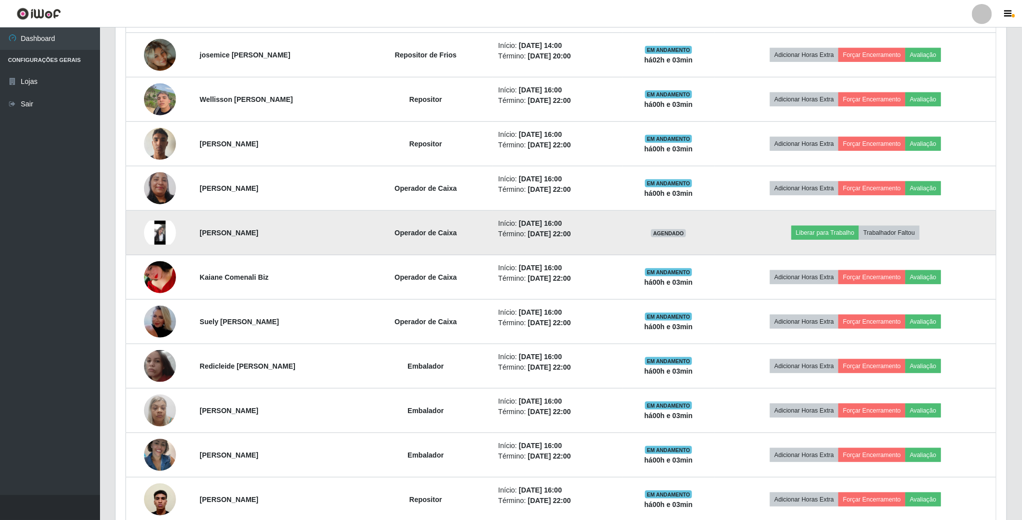
click at [155, 238] on img at bounding box center [160, 233] width 32 height 24
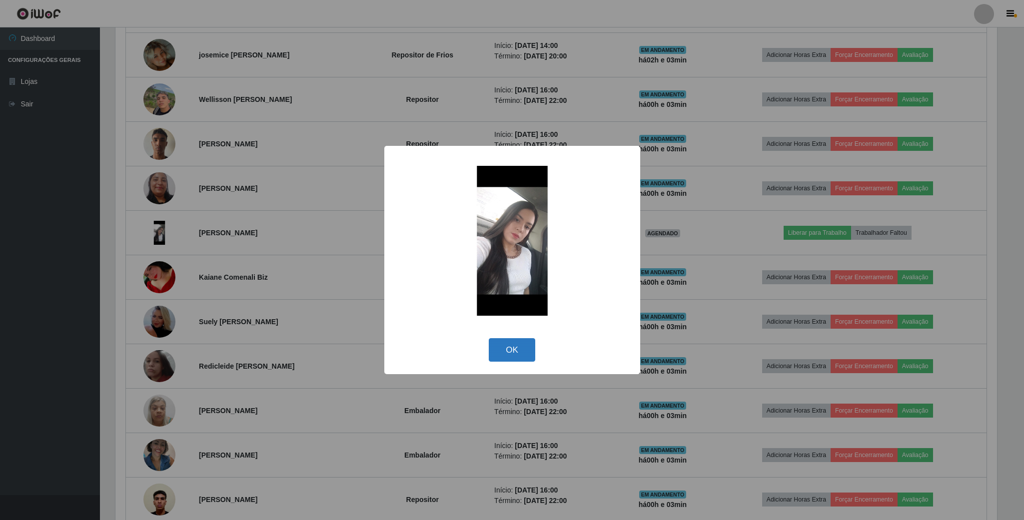
click at [503, 360] on button "OK" at bounding box center [512, 349] width 46 height 23
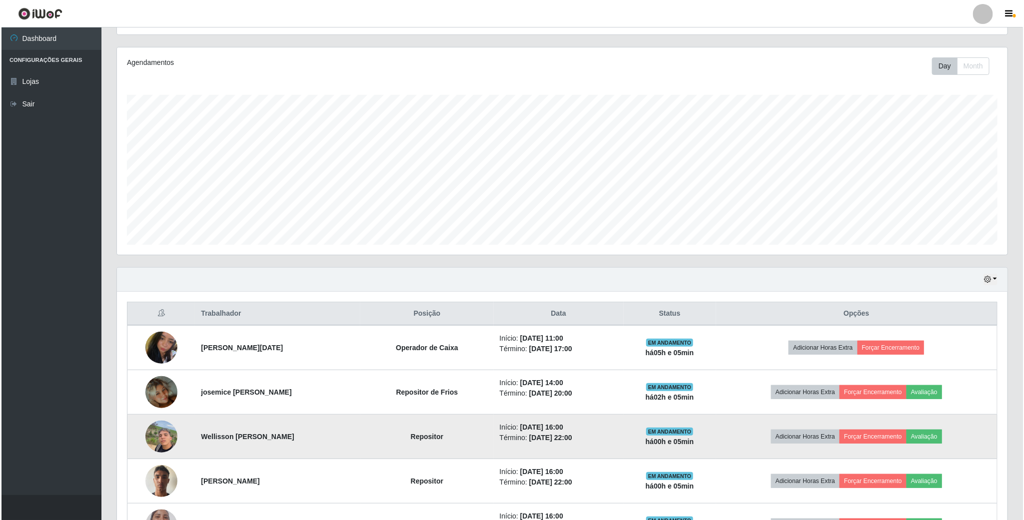
scroll to position [300, 0]
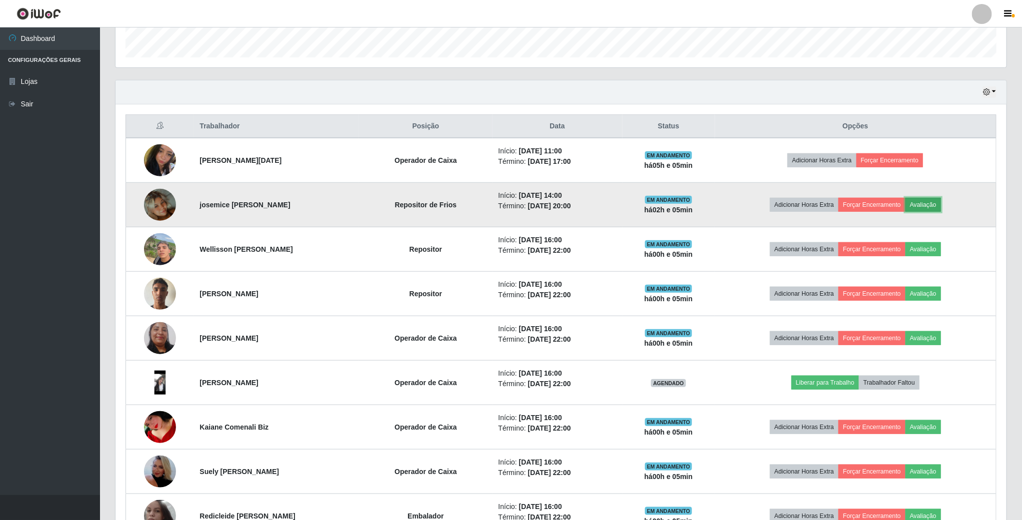
click at [939, 204] on button "Avaliação" at bounding box center [922, 205] width 35 height 14
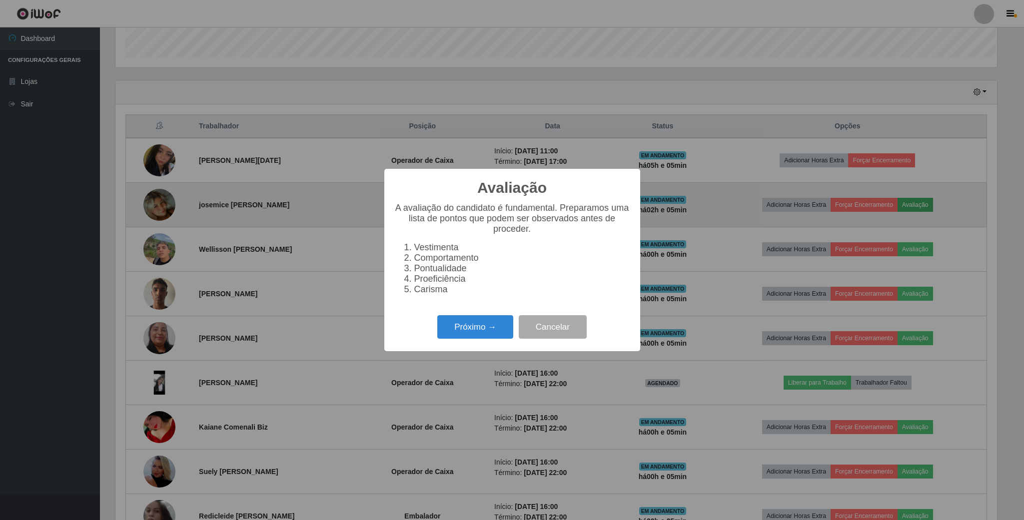
scroll to position [208, 882]
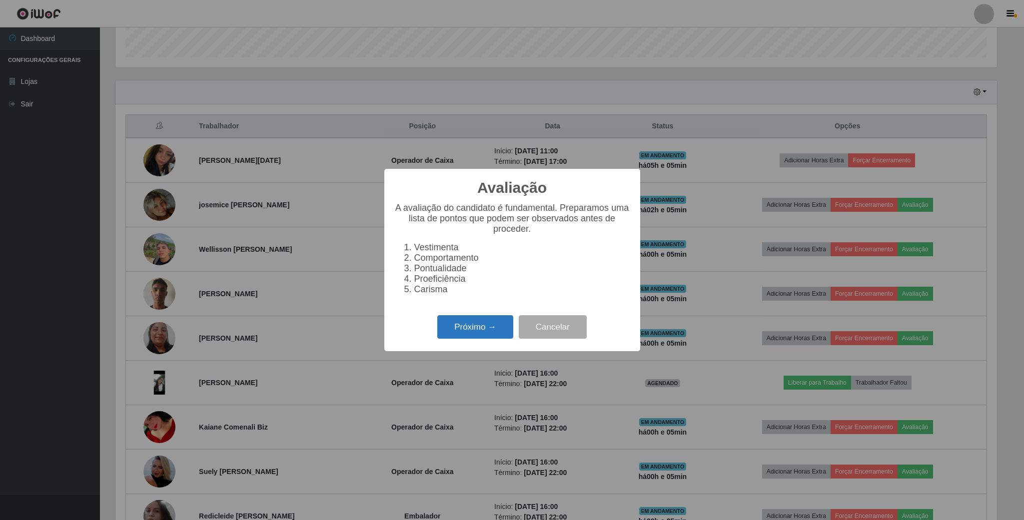
click at [475, 330] on button "Próximo →" at bounding box center [475, 326] width 76 height 23
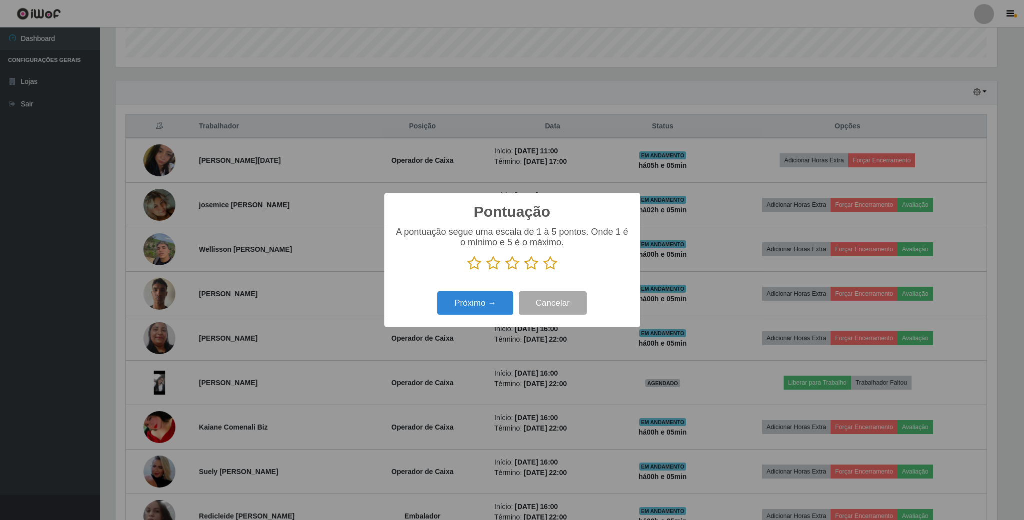
click at [553, 263] on icon at bounding box center [550, 263] width 14 height 15
click at [543, 271] on input "radio" at bounding box center [543, 271] width 0 height 0
click at [483, 303] on button "Próximo →" at bounding box center [475, 302] width 76 height 23
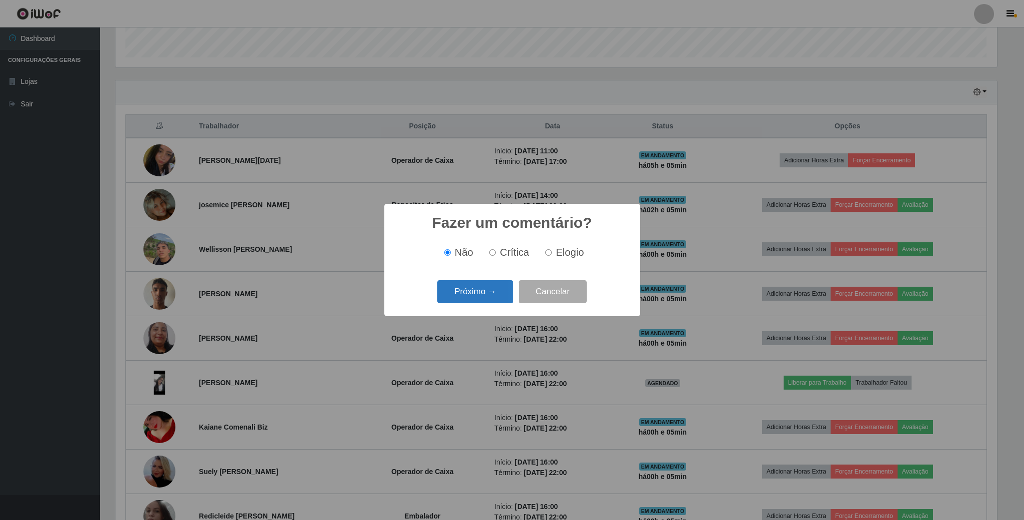
click at [492, 288] on button "Próximo →" at bounding box center [475, 291] width 76 height 23
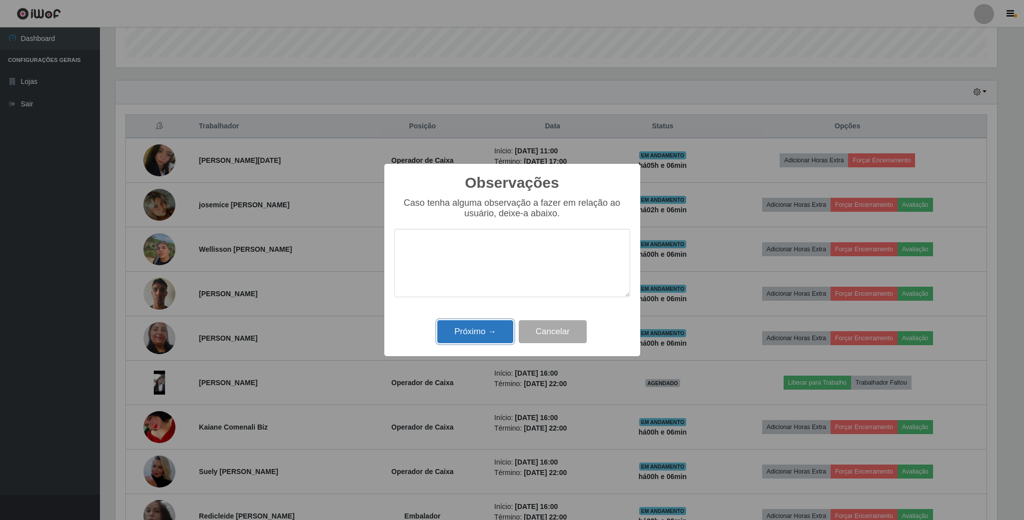
click at [483, 331] on button "Próximo →" at bounding box center [475, 331] width 76 height 23
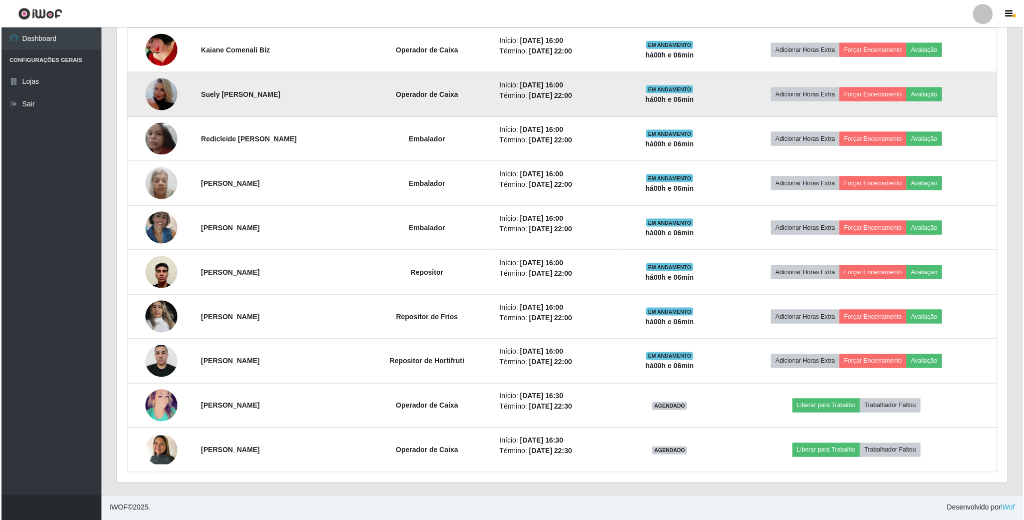
scroll to position [684, 0]
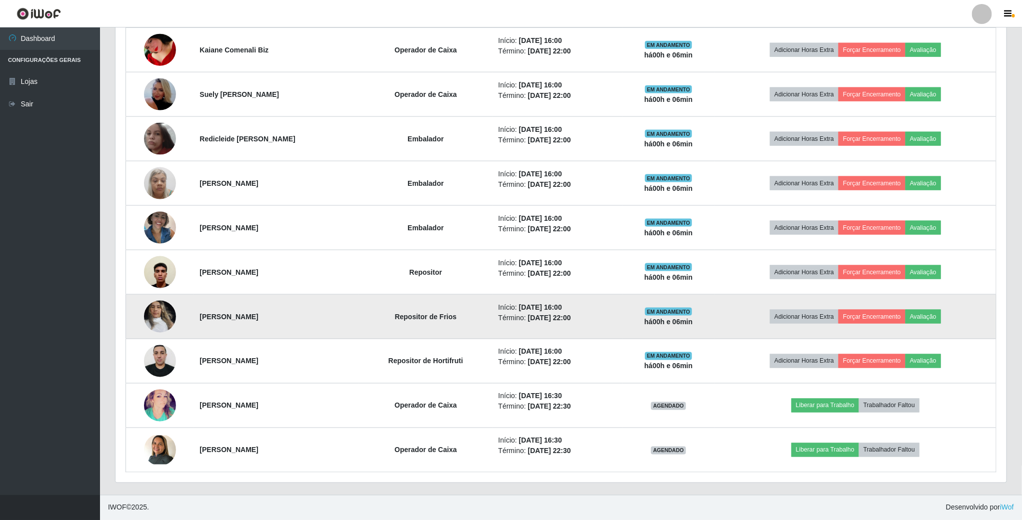
click at [152, 309] on img at bounding box center [160, 316] width 32 height 42
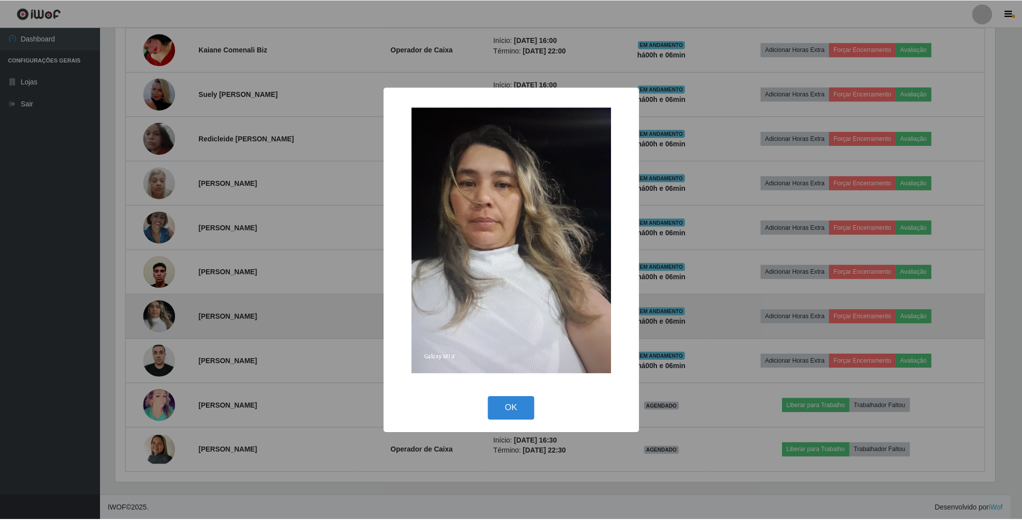
scroll to position [208, 882]
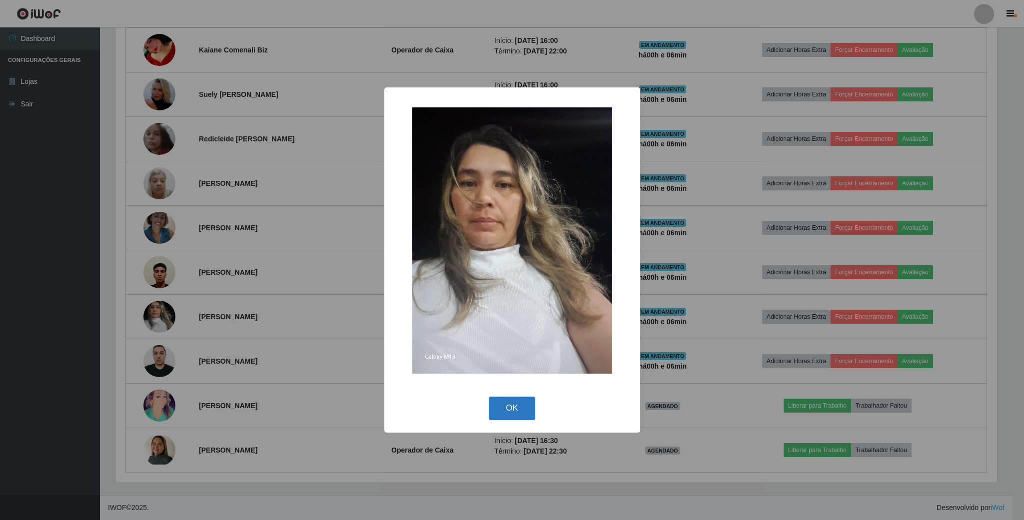
click at [522, 403] on button "OK" at bounding box center [512, 408] width 46 height 23
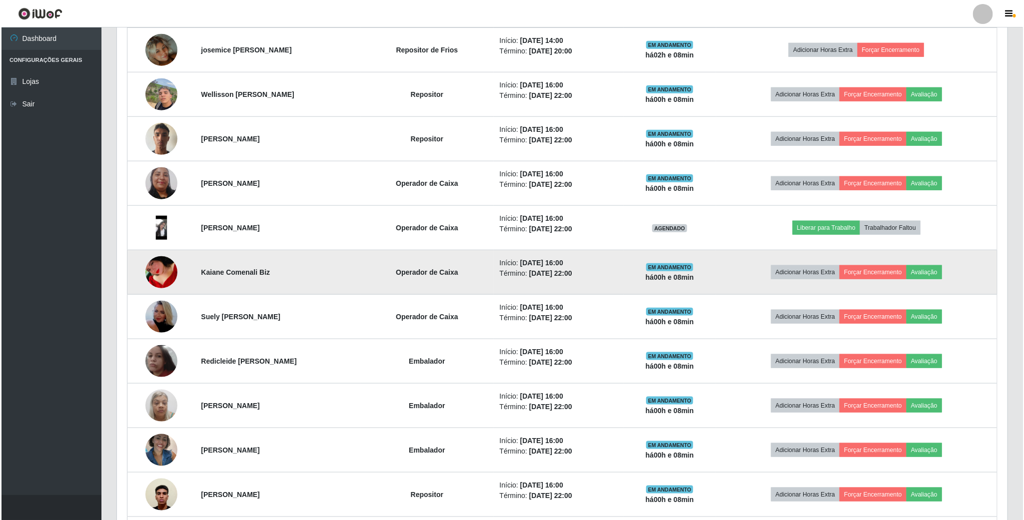
scroll to position [459, 0]
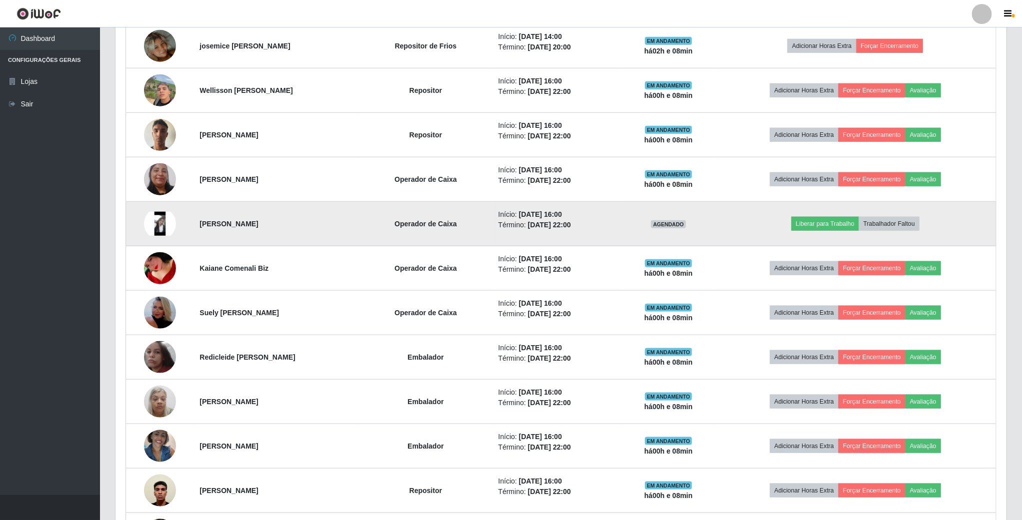
click at [162, 227] on img at bounding box center [160, 224] width 32 height 24
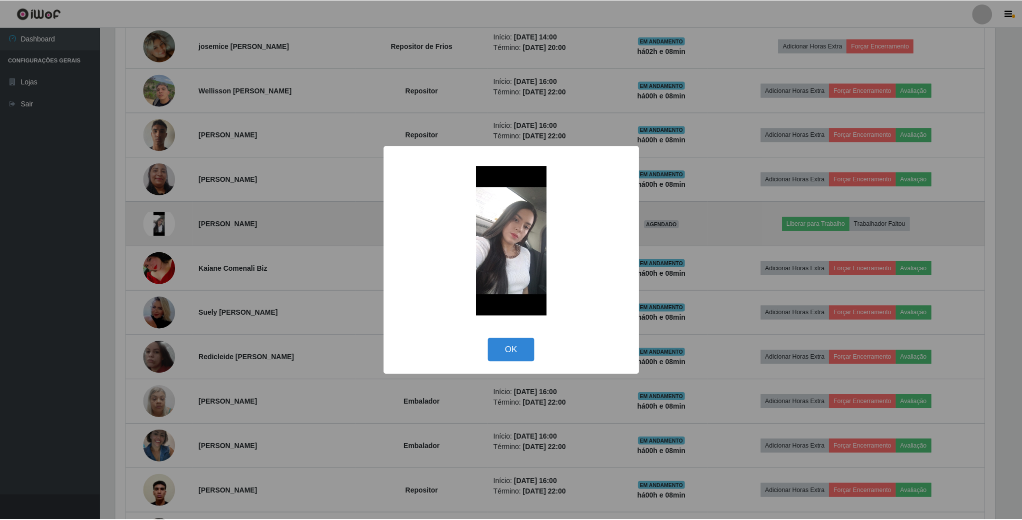
scroll to position [208, 882]
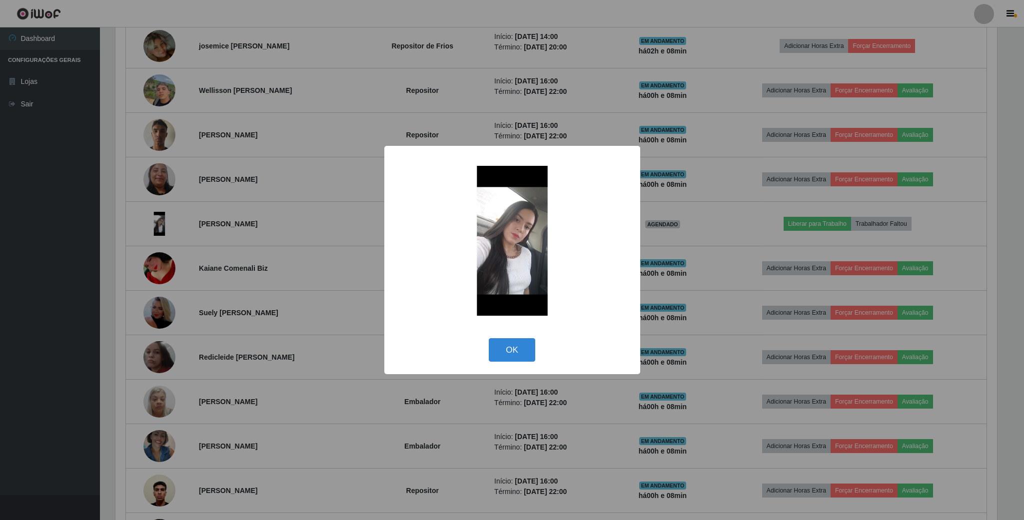
click at [500, 237] on img at bounding box center [512, 241] width 200 height 150
click at [519, 258] on img at bounding box center [512, 241] width 200 height 150
click at [522, 356] on button "OK" at bounding box center [512, 349] width 46 height 23
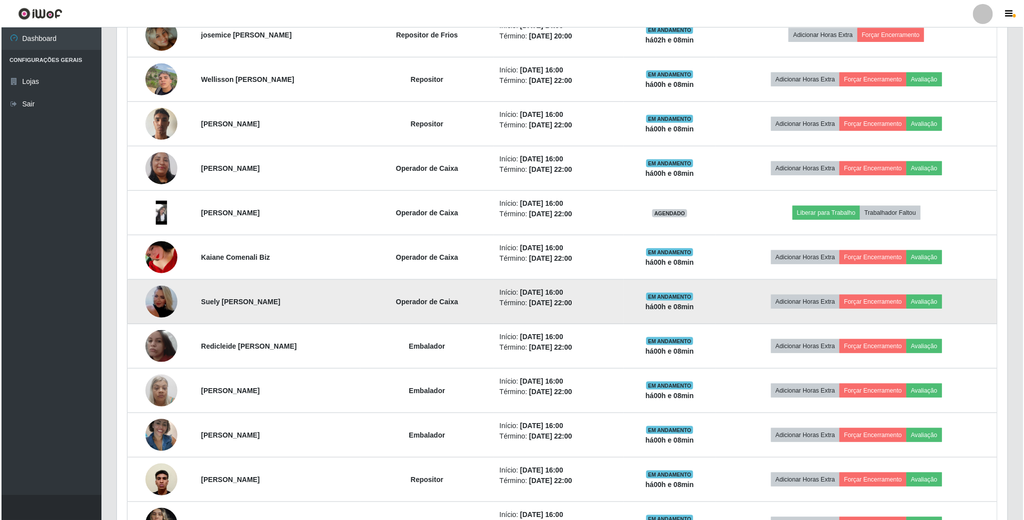
scroll to position [459, 0]
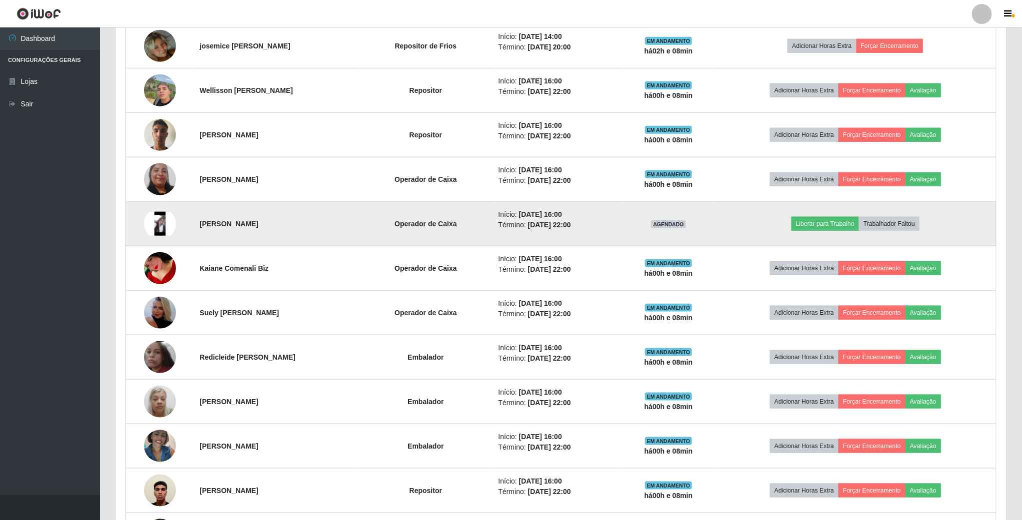
click at [146, 236] on img at bounding box center [160, 224] width 32 height 24
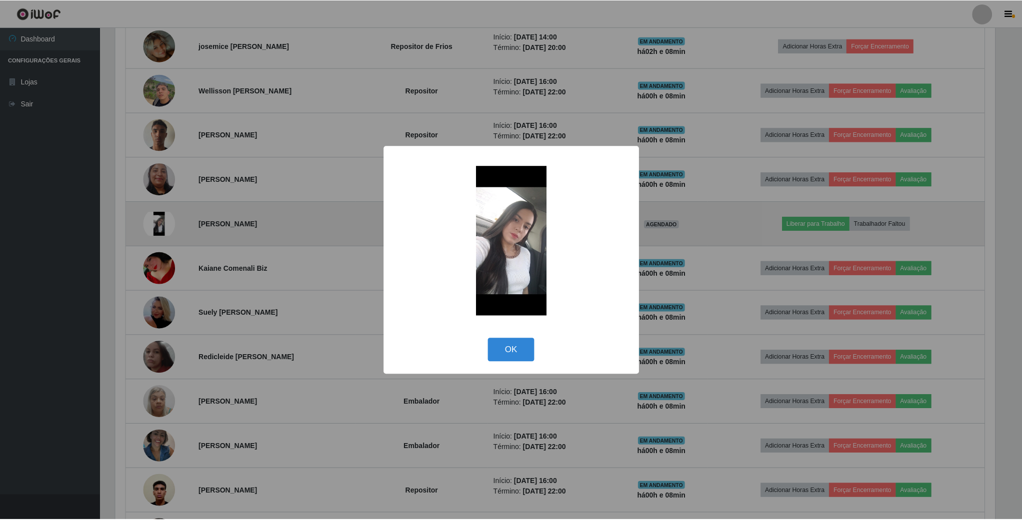
scroll to position [208, 882]
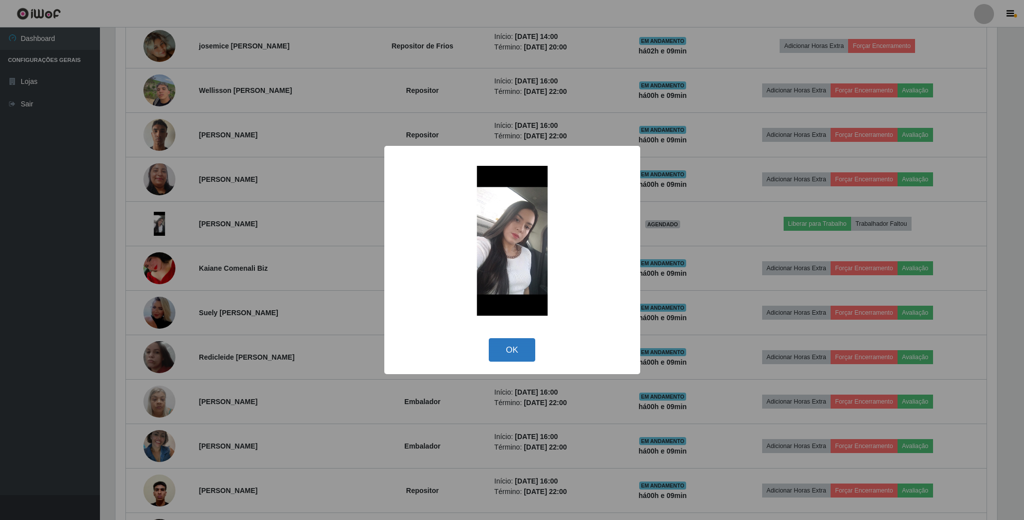
click at [516, 345] on button "OK" at bounding box center [512, 349] width 46 height 23
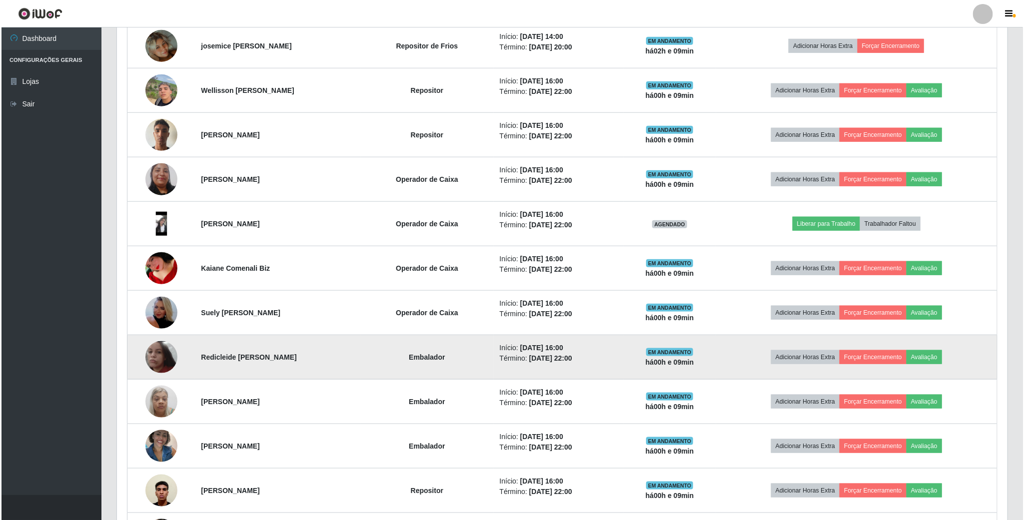
scroll to position [384, 0]
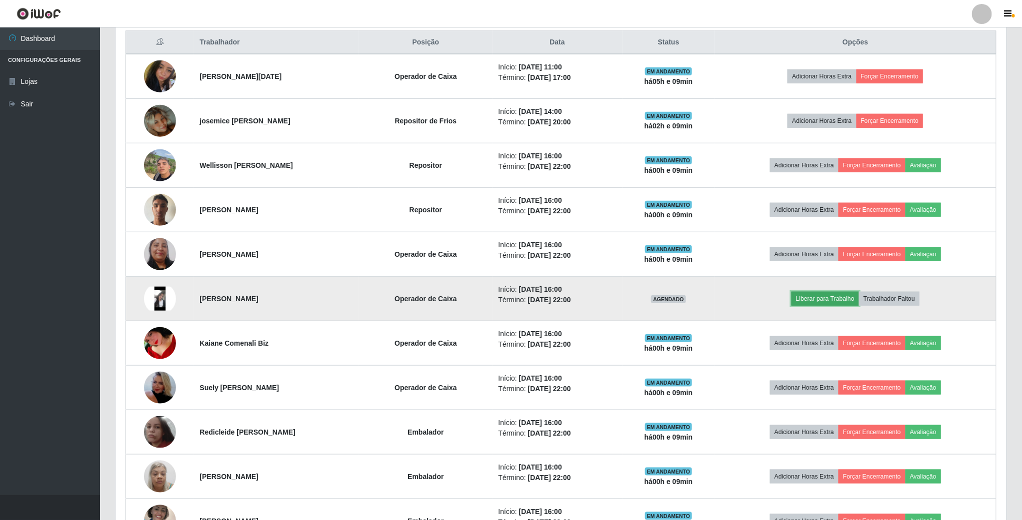
click at [852, 303] on button "Liberar para Trabalho" at bounding box center [824, 299] width 67 height 14
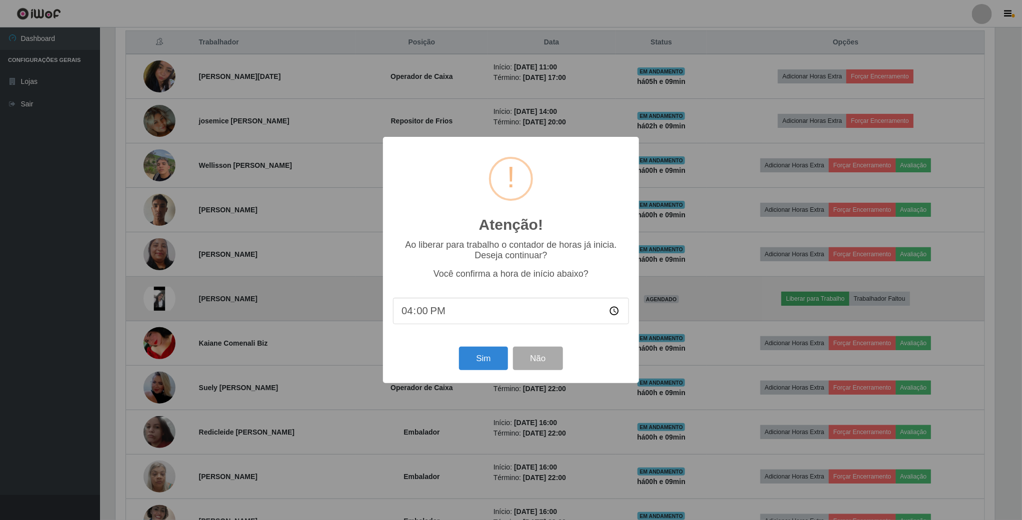
scroll to position [208, 882]
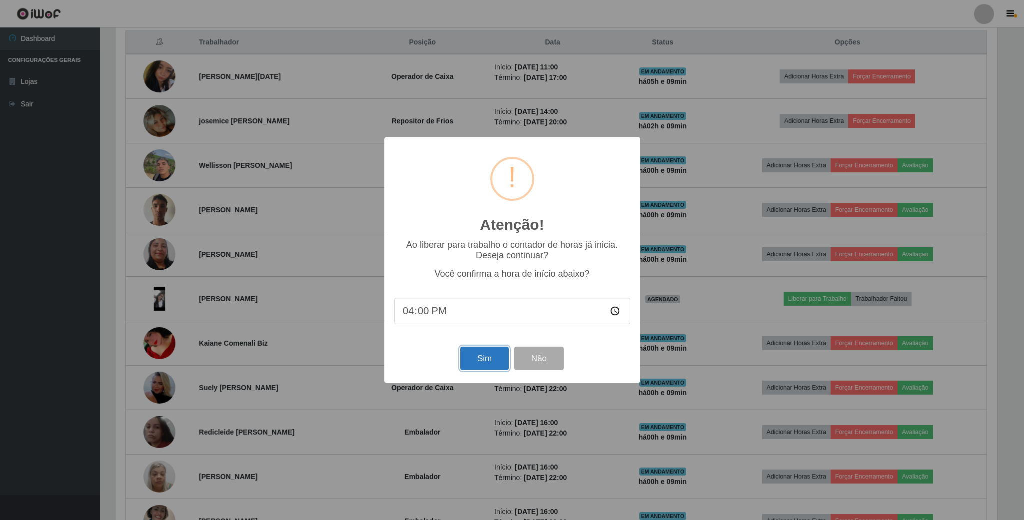
click at [481, 349] on button "Sim" at bounding box center [484, 358] width 48 height 23
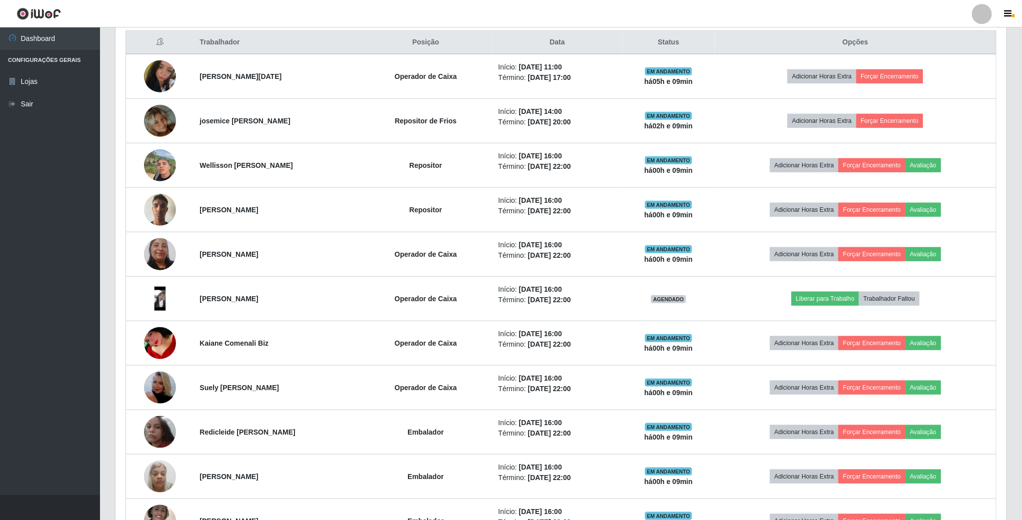
scroll to position [208, 892]
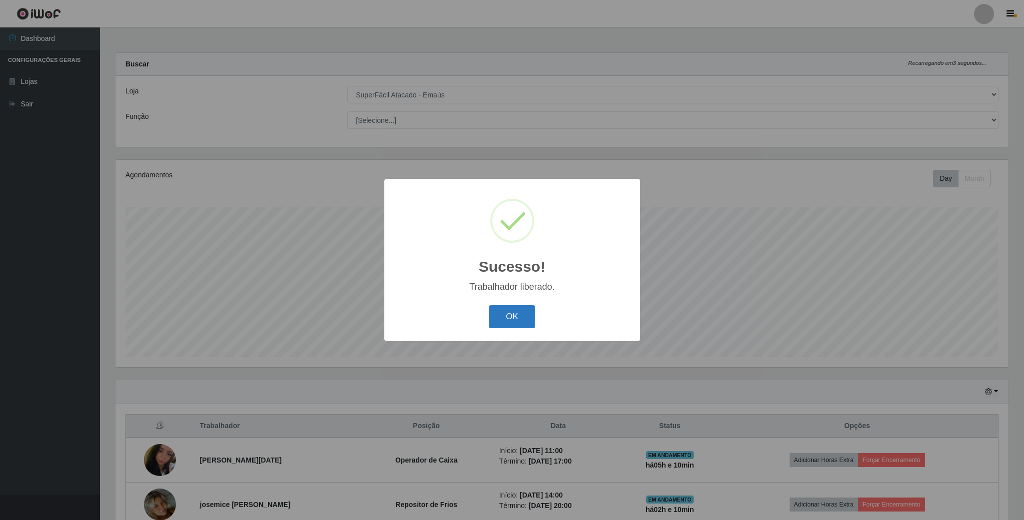
click at [513, 321] on button "OK" at bounding box center [512, 316] width 46 height 23
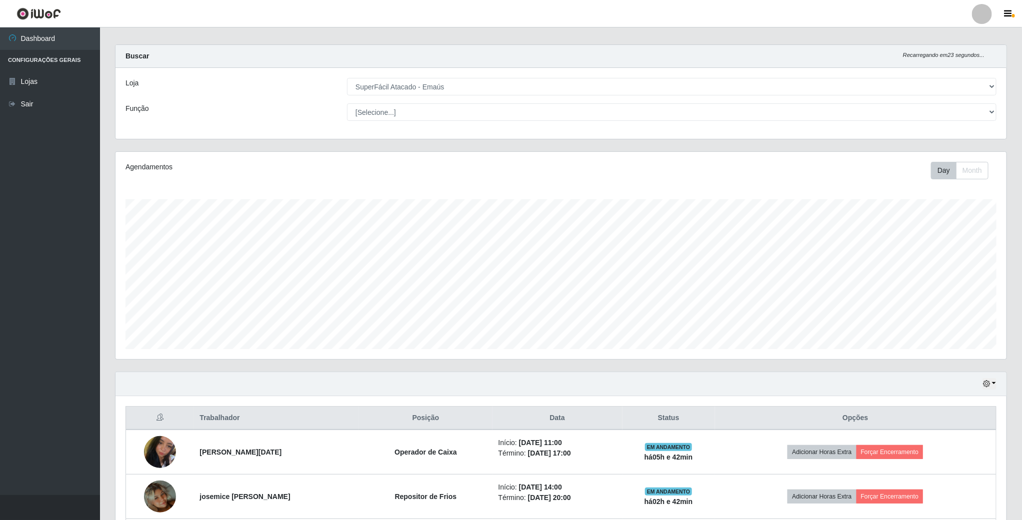
scroll to position [0, 0]
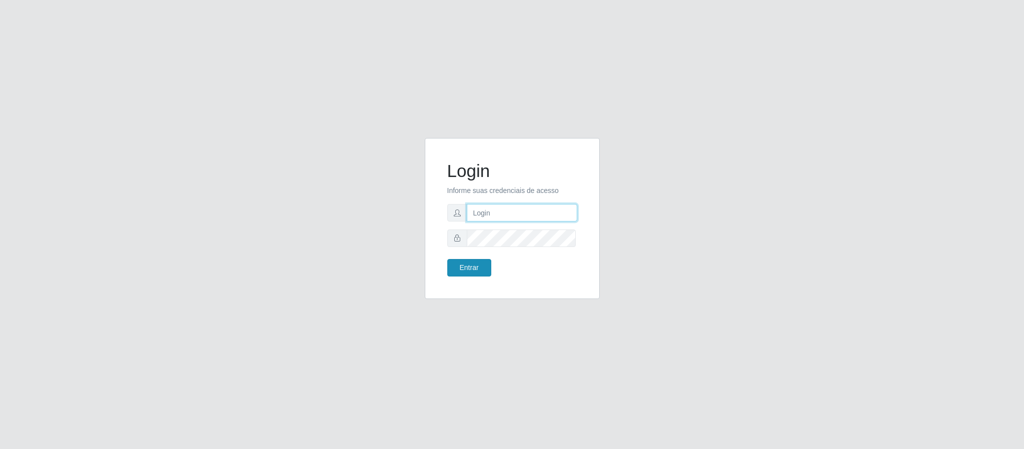
type input "geovanamatias2015@gmail.com"
click at [470, 274] on button "Entrar" at bounding box center [469, 267] width 44 height 17
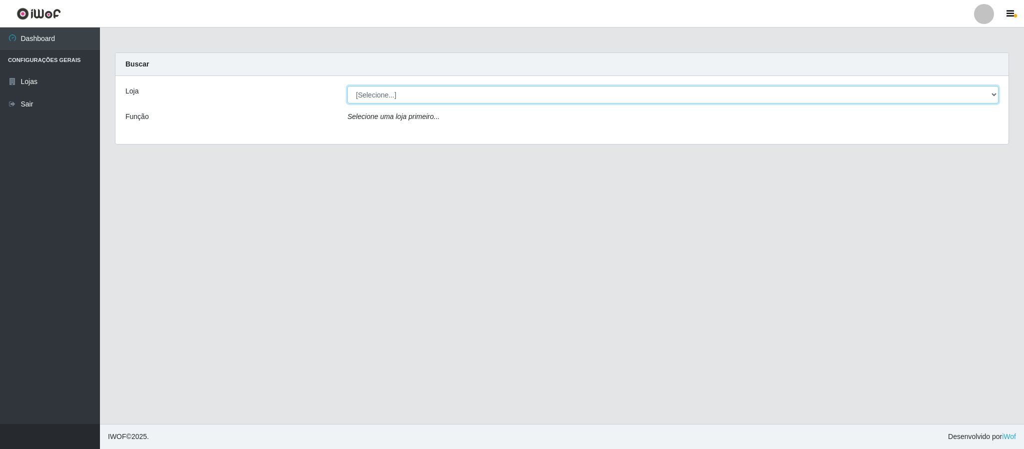
click at [578, 99] on select "[Selecione...] SuperFácil Atacado - Emaús" at bounding box center [672, 94] width 651 height 17
select select "407"
click at [347, 86] on select "[Selecione...] SuperFácil Atacado - Emaús" at bounding box center [672, 94] width 651 height 17
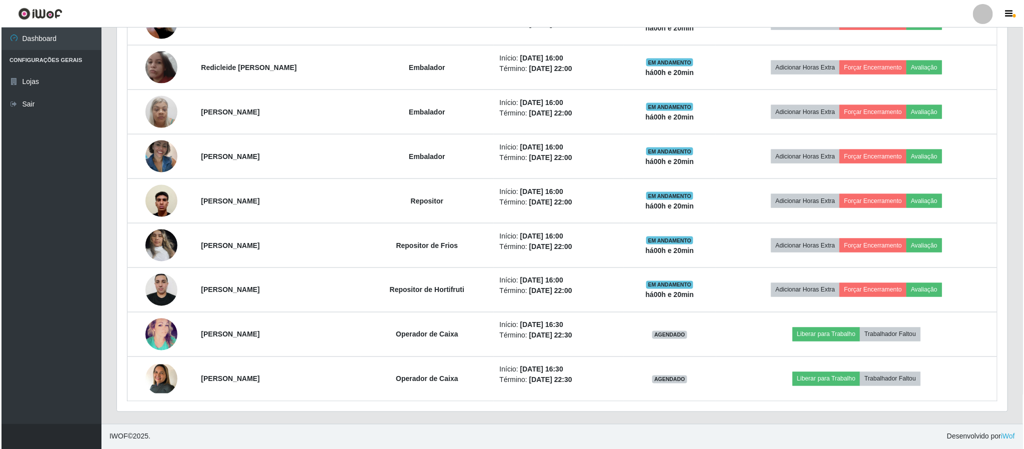
scroll to position [755, 0]
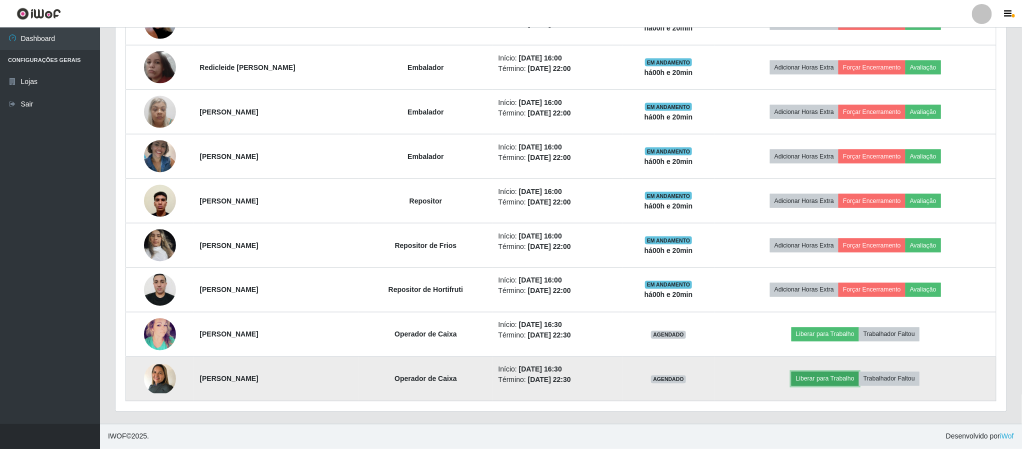
click at [852, 381] on button "Liberar para Trabalho" at bounding box center [824, 379] width 67 height 14
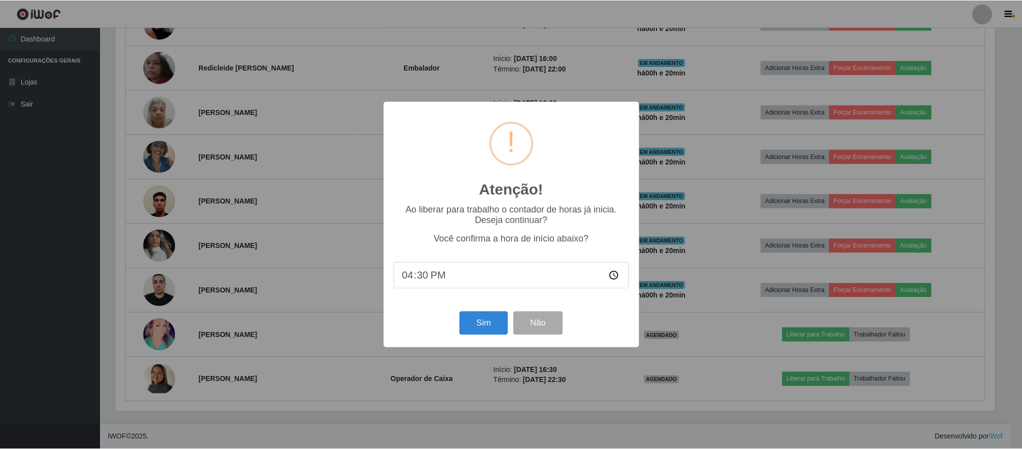
scroll to position [208, 882]
click at [491, 320] on button "Sim" at bounding box center [484, 322] width 48 height 23
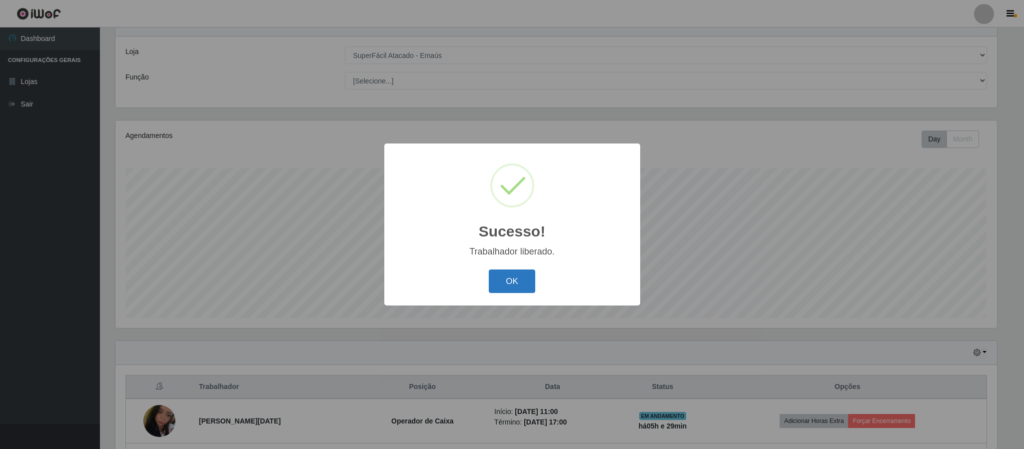
click at [518, 280] on button "OK" at bounding box center [512, 280] width 46 height 23
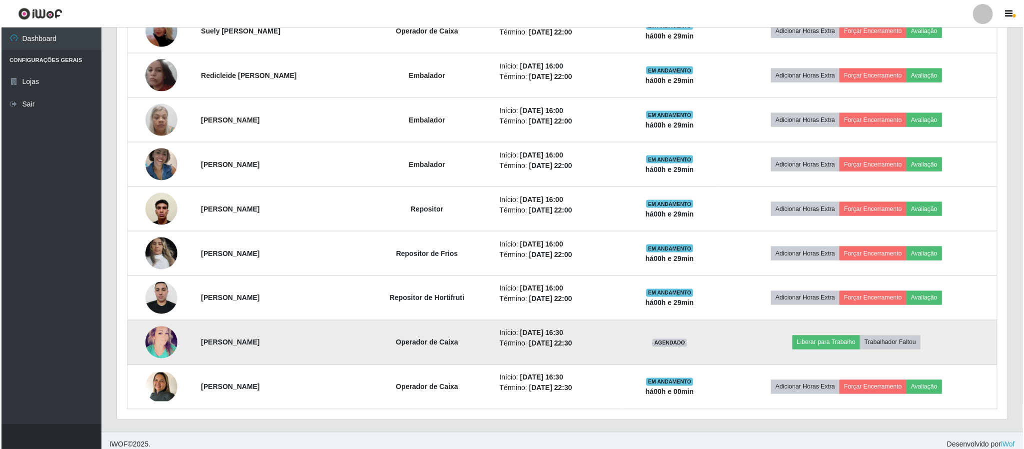
scroll to position [755, 0]
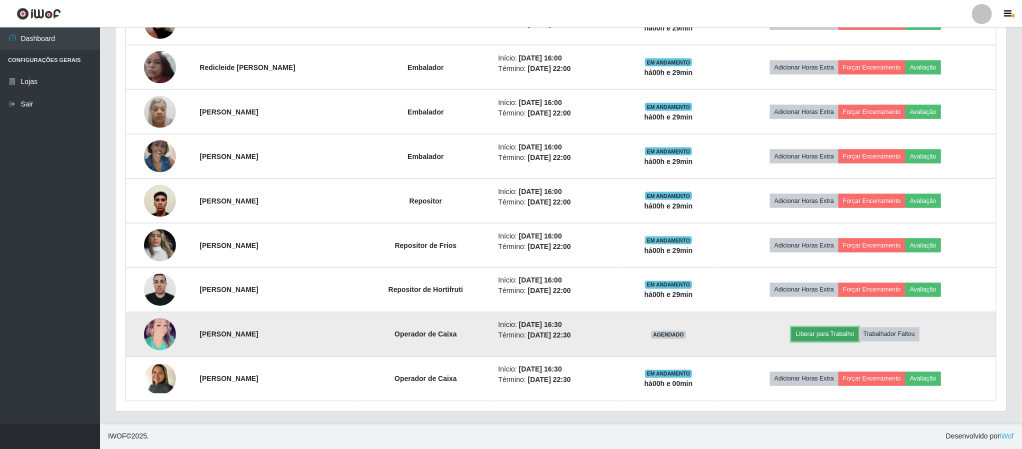
click at [845, 335] on button "Liberar para Trabalho" at bounding box center [824, 334] width 67 height 14
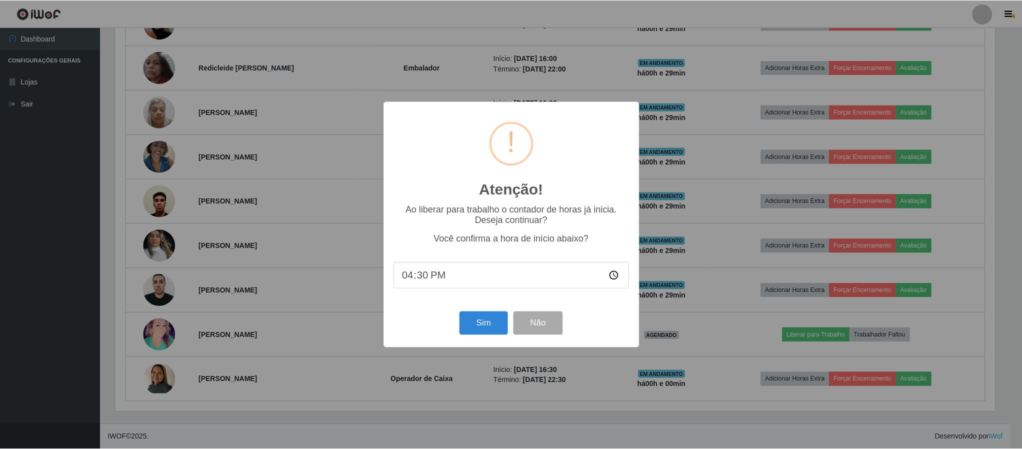
scroll to position [208, 882]
click at [483, 321] on button "Sim" at bounding box center [484, 322] width 48 height 23
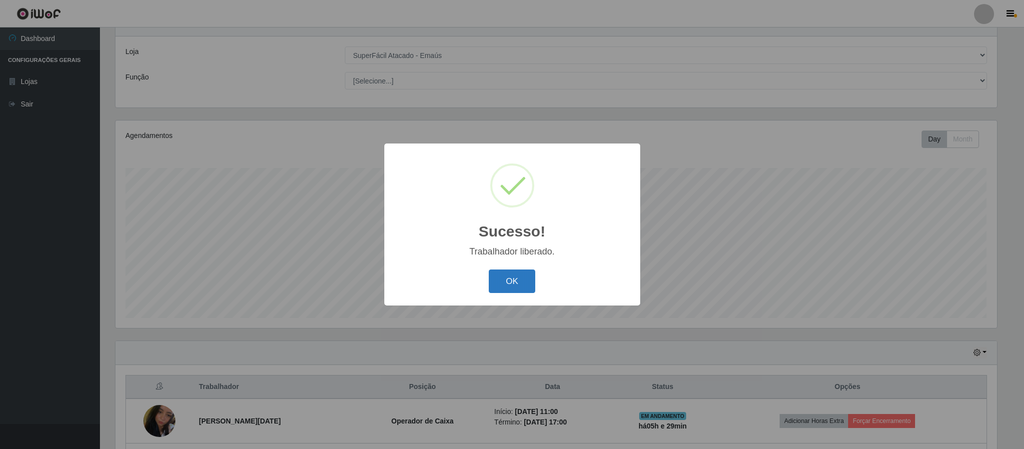
click at [519, 282] on button "OK" at bounding box center [512, 280] width 46 height 23
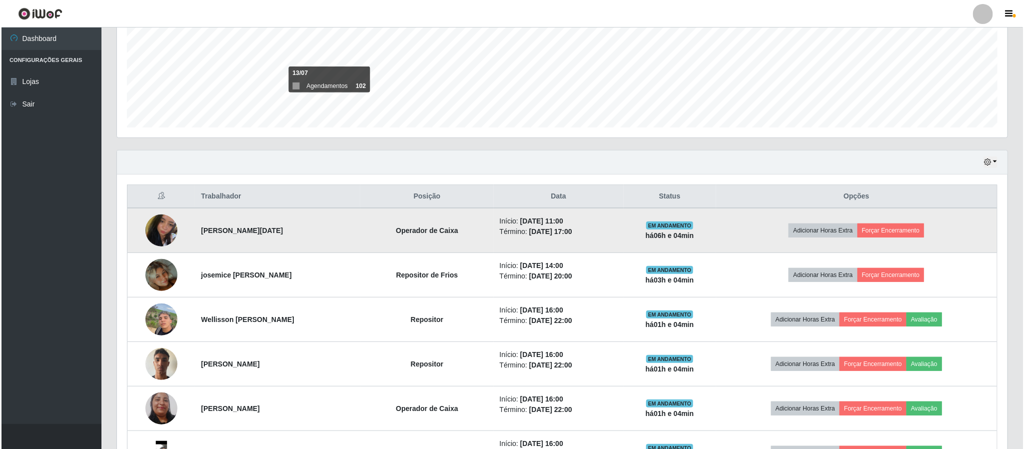
scroll to position [380, 0]
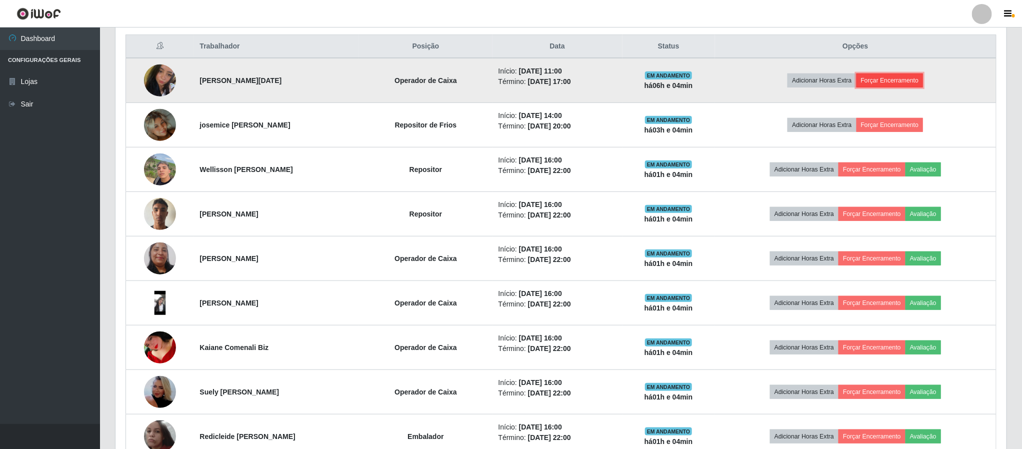
click at [908, 79] on button "Forçar Encerramento" at bounding box center [889, 80] width 67 height 14
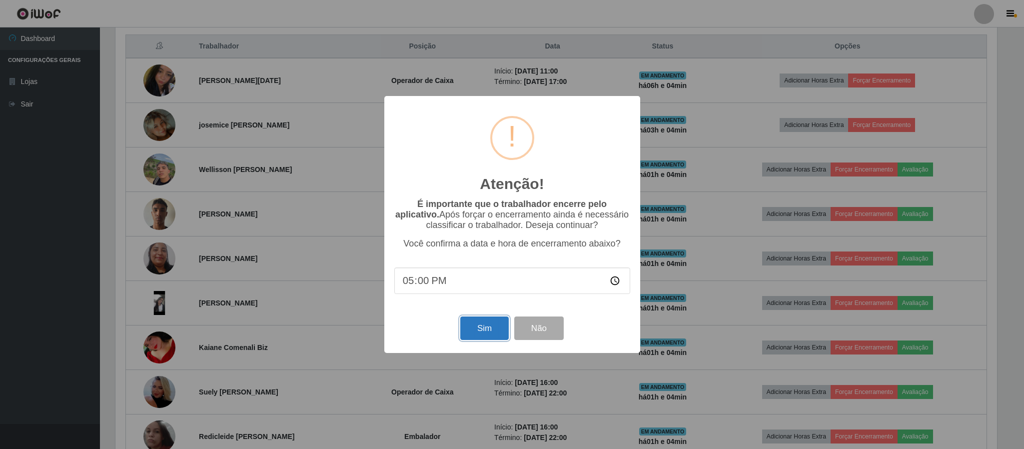
click at [482, 326] on button "Sim" at bounding box center [484, 327] width 48 height 23
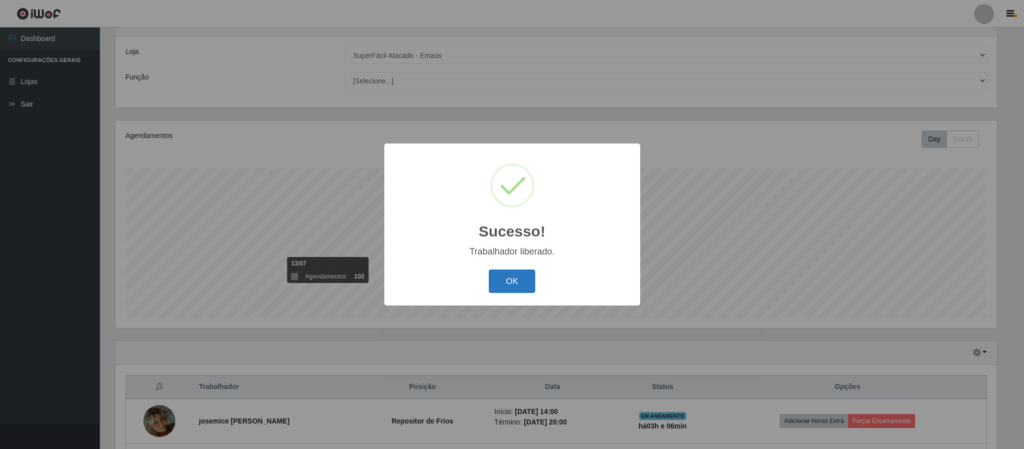
click at [524, 275] on button "OK" at bounding box center [512, 280] width 46 height 23
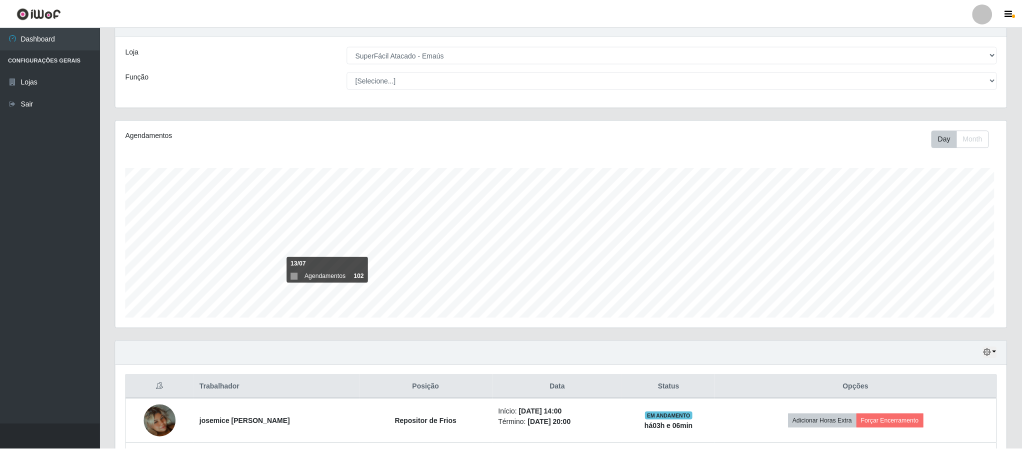
scroll to position [208, 890]
